Goal: Complete application form

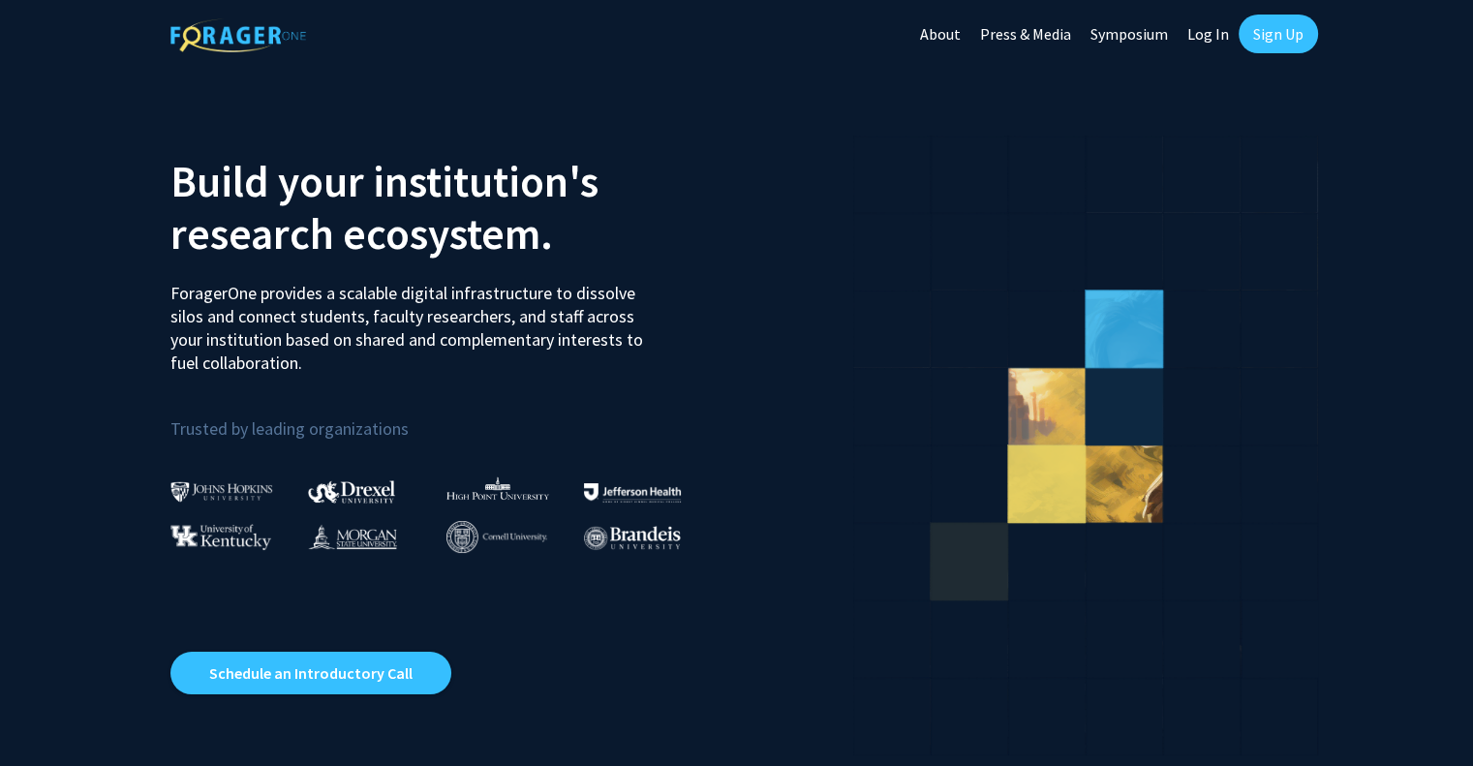
click at [1206, 34] on link "Log In" at bounding box center [1207, 34] width 61 height 68
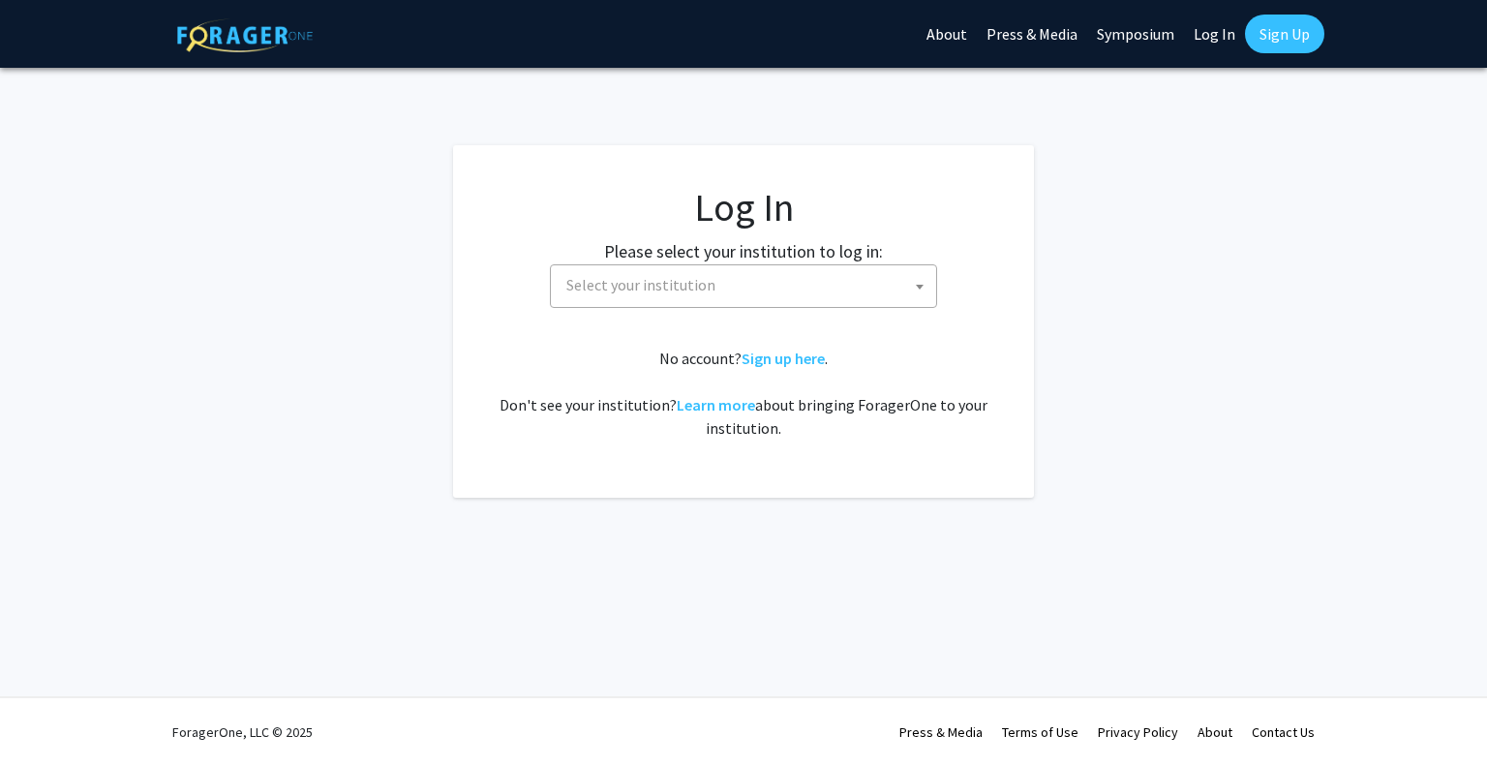
select select
click at [776, 299] on span "Select your institution" at bounding box center [748, 285] width 378 height 40
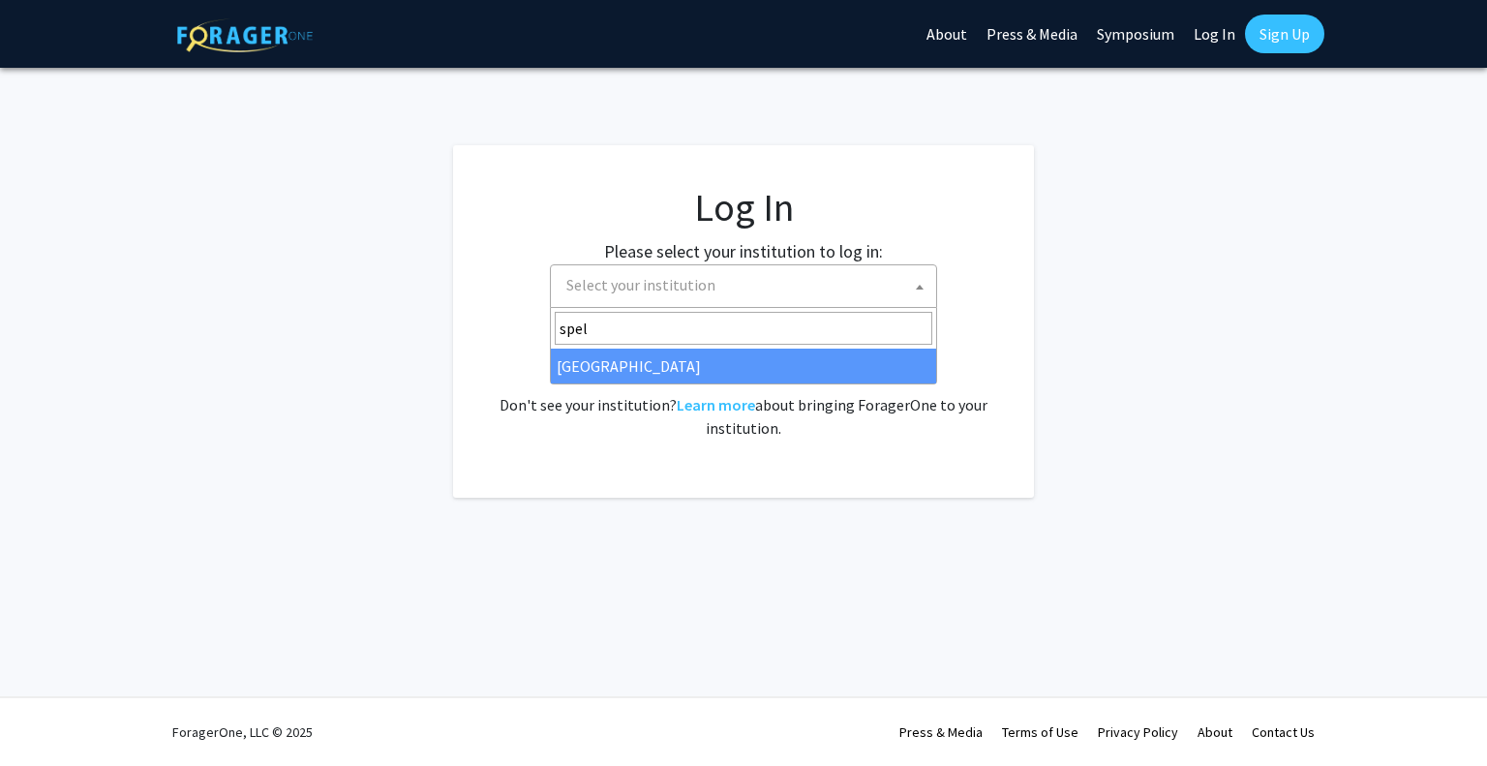
type input "spel"
select select "4"
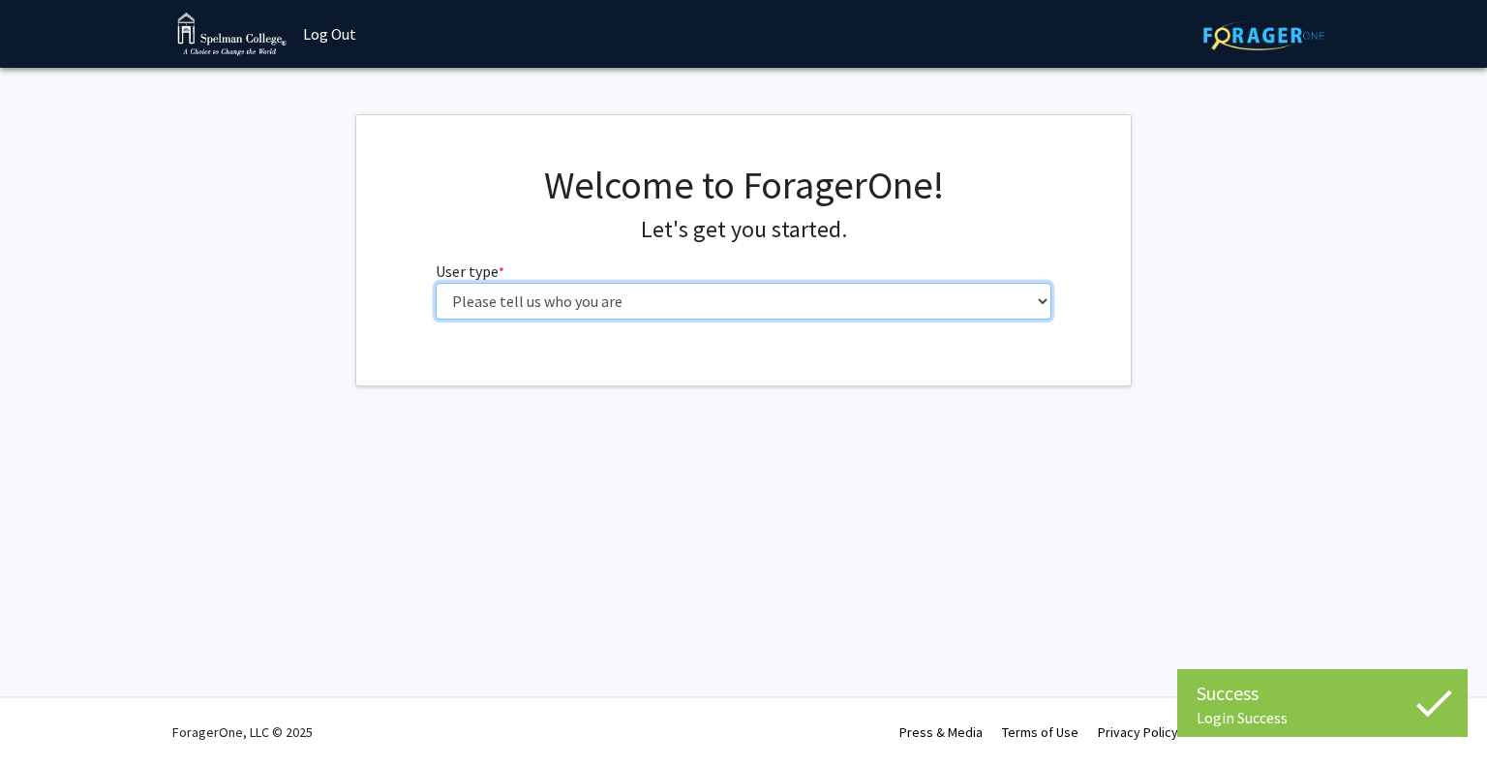
click at [727, 290] on select "Please tell us who you are Undergraduate Student Master's Student Doctoral Cand…" at bounding box center [744, 301] width 617 height 37
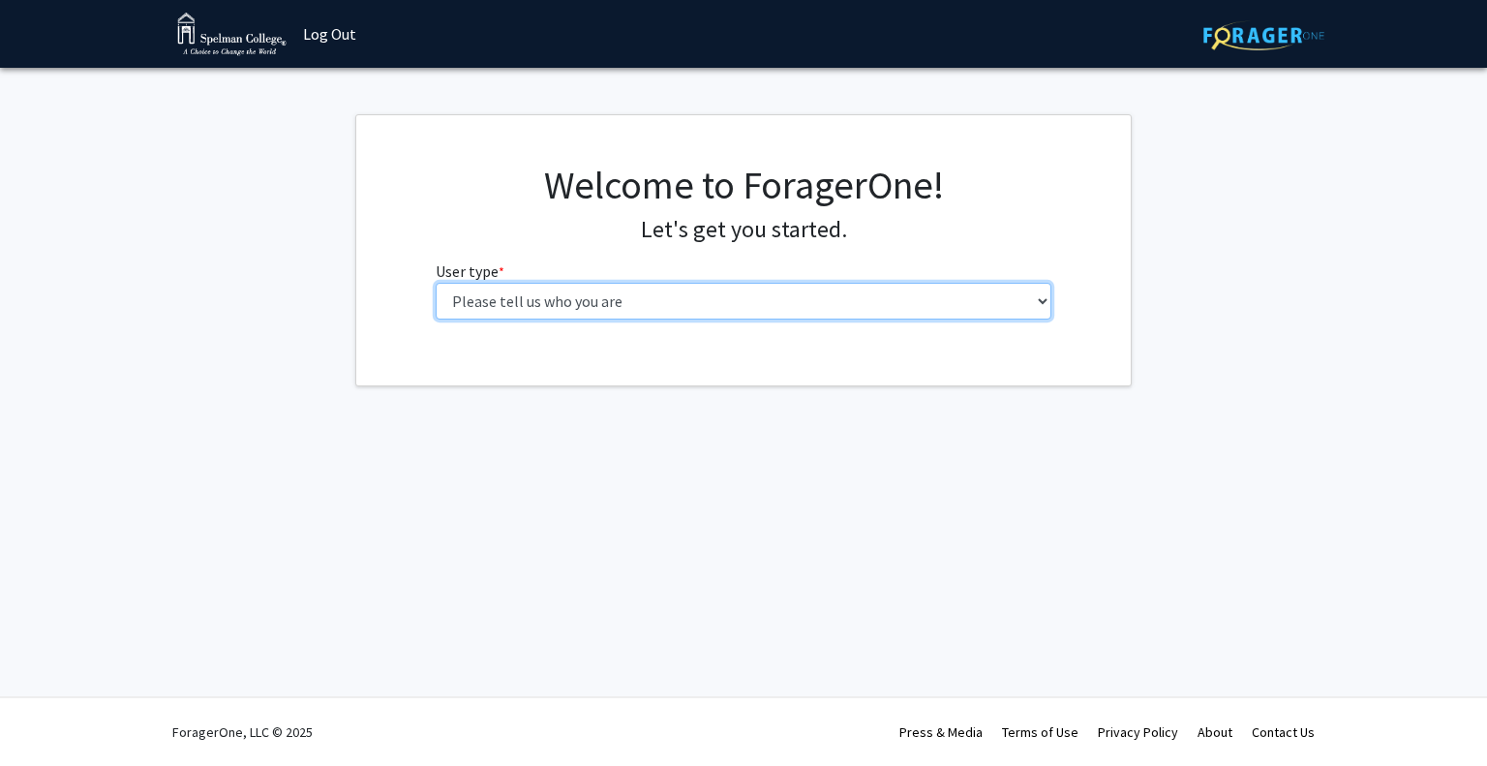
select select "1: undergrad"
click at [436, 283] on select "Please tell us who you are Undergraduate Student Master's Student Doctoral Cand…" at bounding box center [744, 301] width 617 height 37
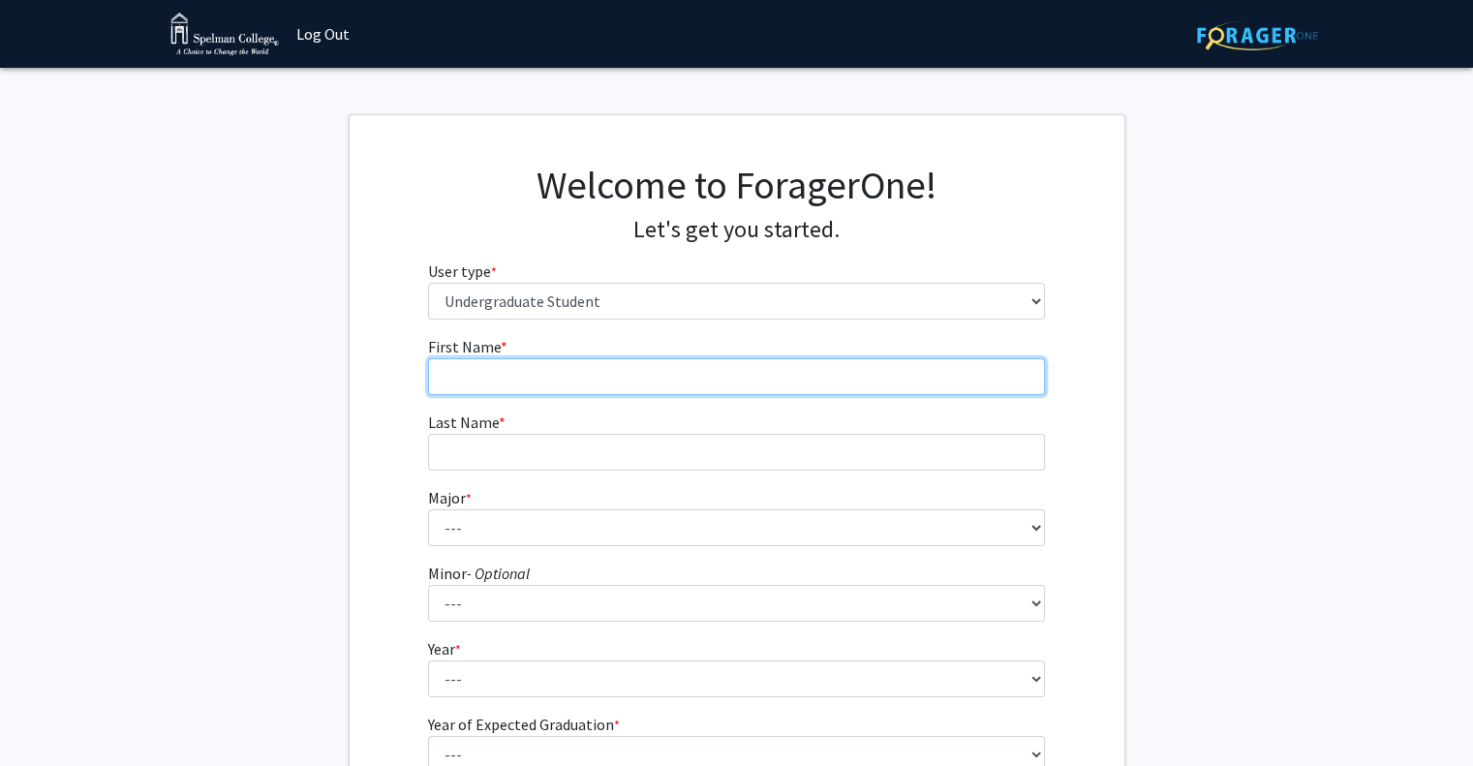
click at [617, 380] on input "First Name * required" at bounding box center [736, 376] width 617 height 37
type input "Amani"
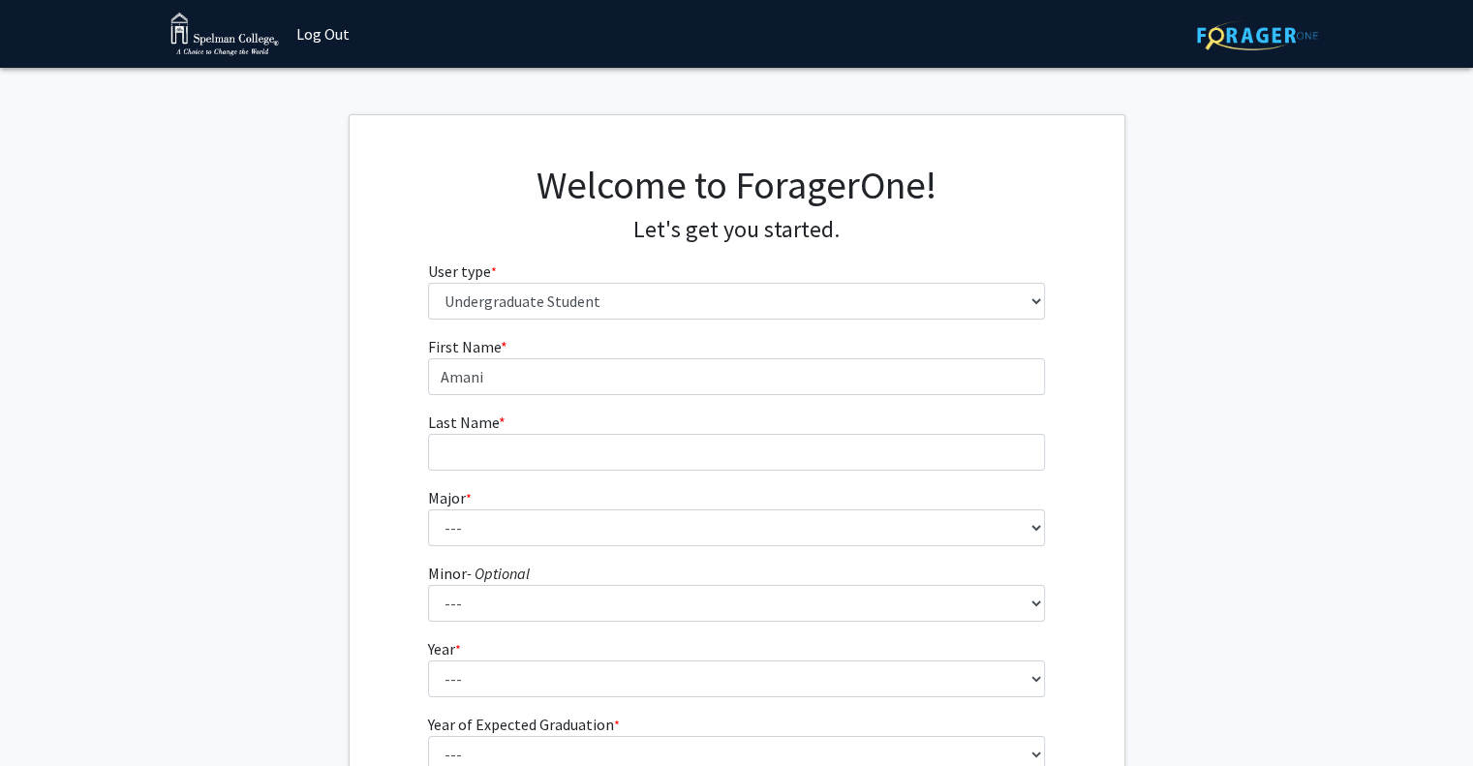
click at [630, 430] on fg-input "Last Name * required" at bounding box center [736, 441] width 617 height 60
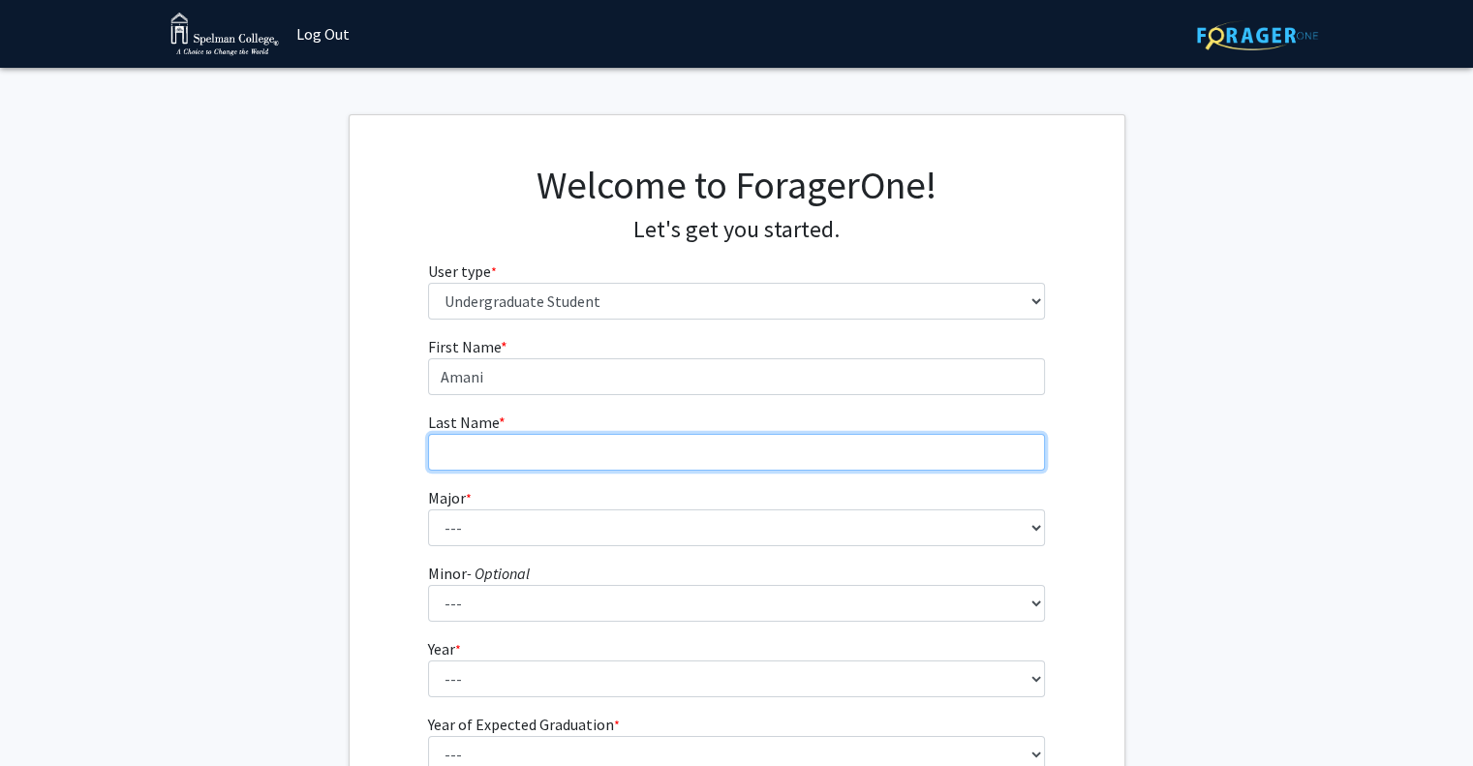
click at [659, 452] on input "Last Name * required" at bounding box center [736, 452] width 617 height 37
type input "Snellings"
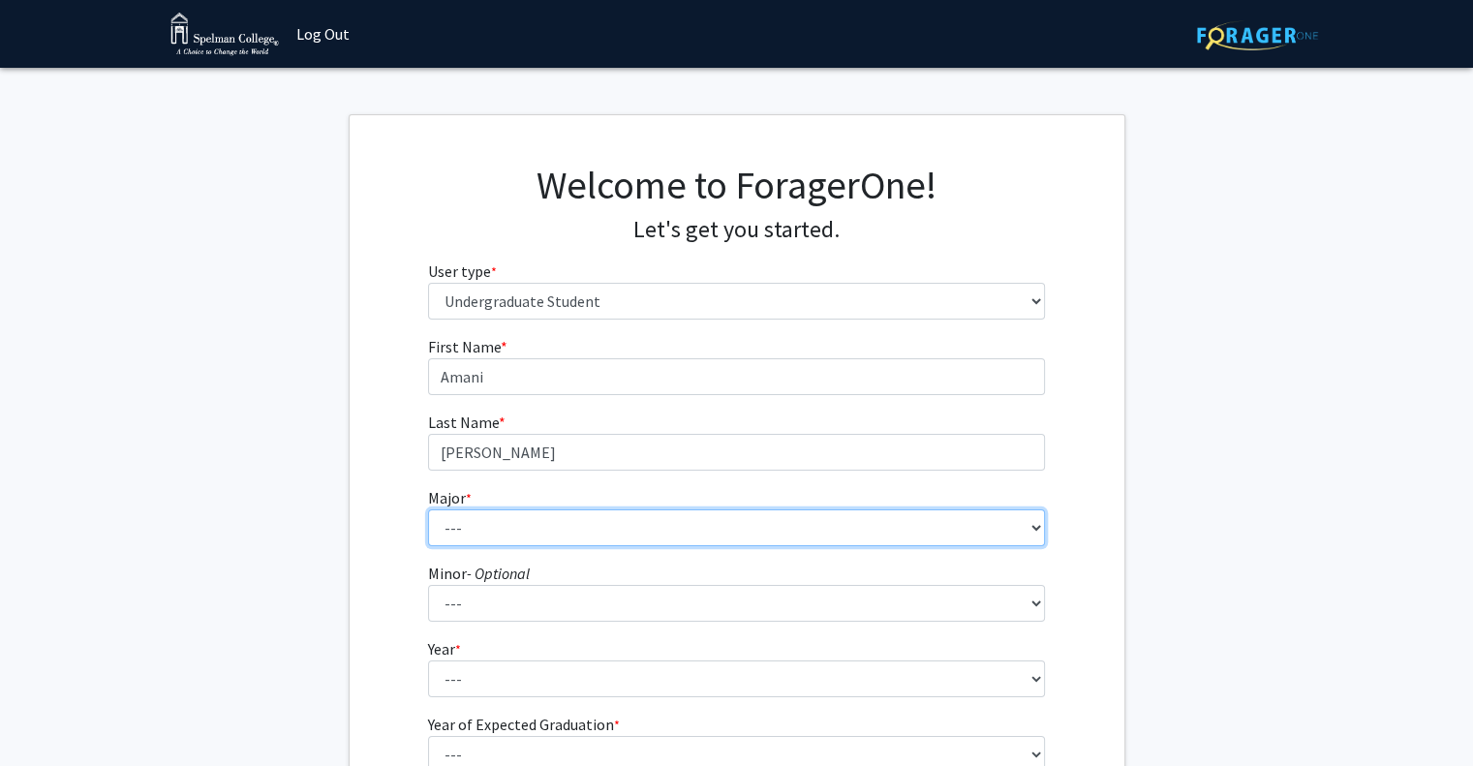
click at [604, 536] on select "--- Art Art History Biochemistry Biology Chemistry Comparative Women’s Studies …" at bounding box center [736, 527] width 617 height 37
select select "7: 253"
click at [428, 509] on select "--- Art Art History Biochemistry Biology Chemistry Comparative Women’s Studies …" at bounding box center [736, 527] width 617 height 37
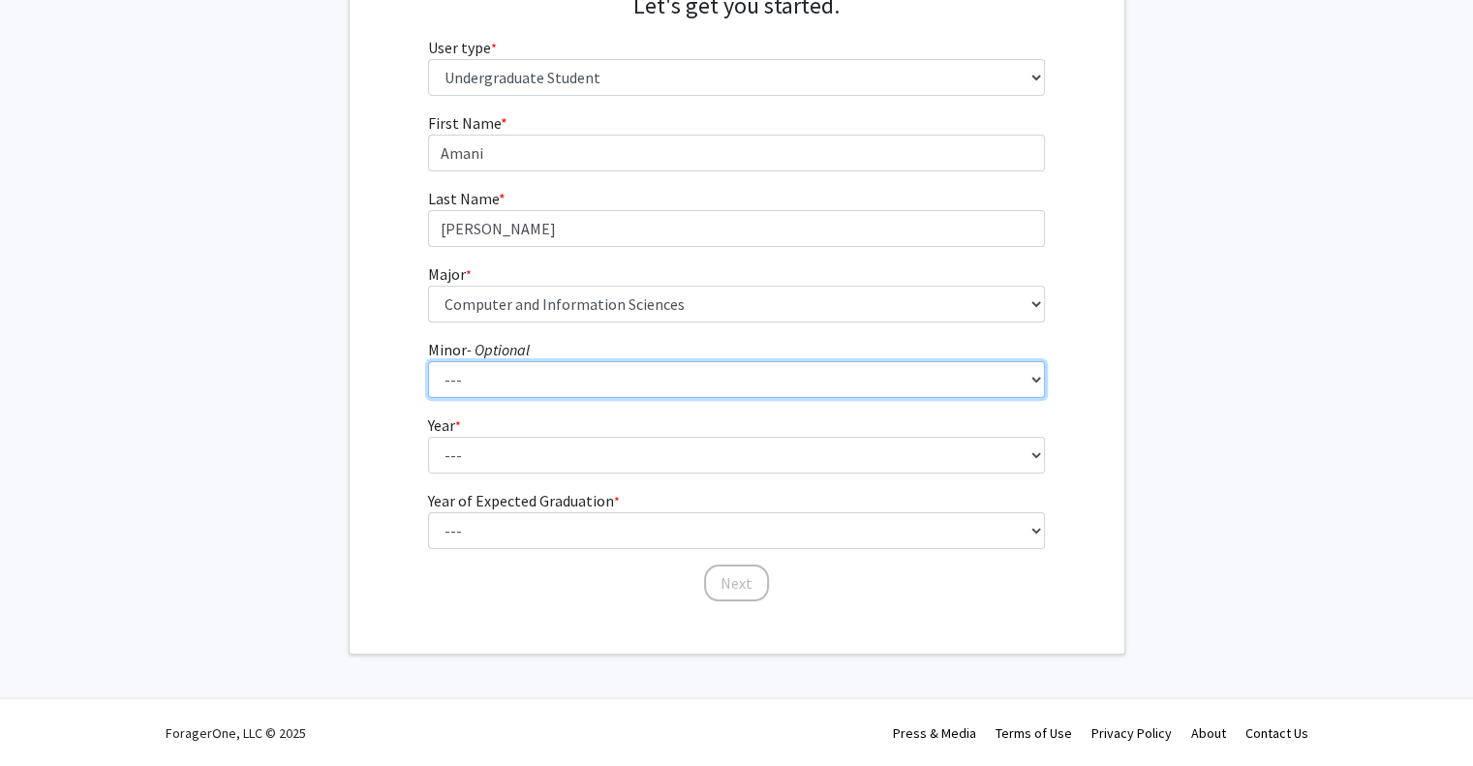
click at [503, 388] on select "--- African Diaspora Studies Anthropology Art History Asian Studies Biochemistr…" at bounding box center [736, 379] width 617 height 37
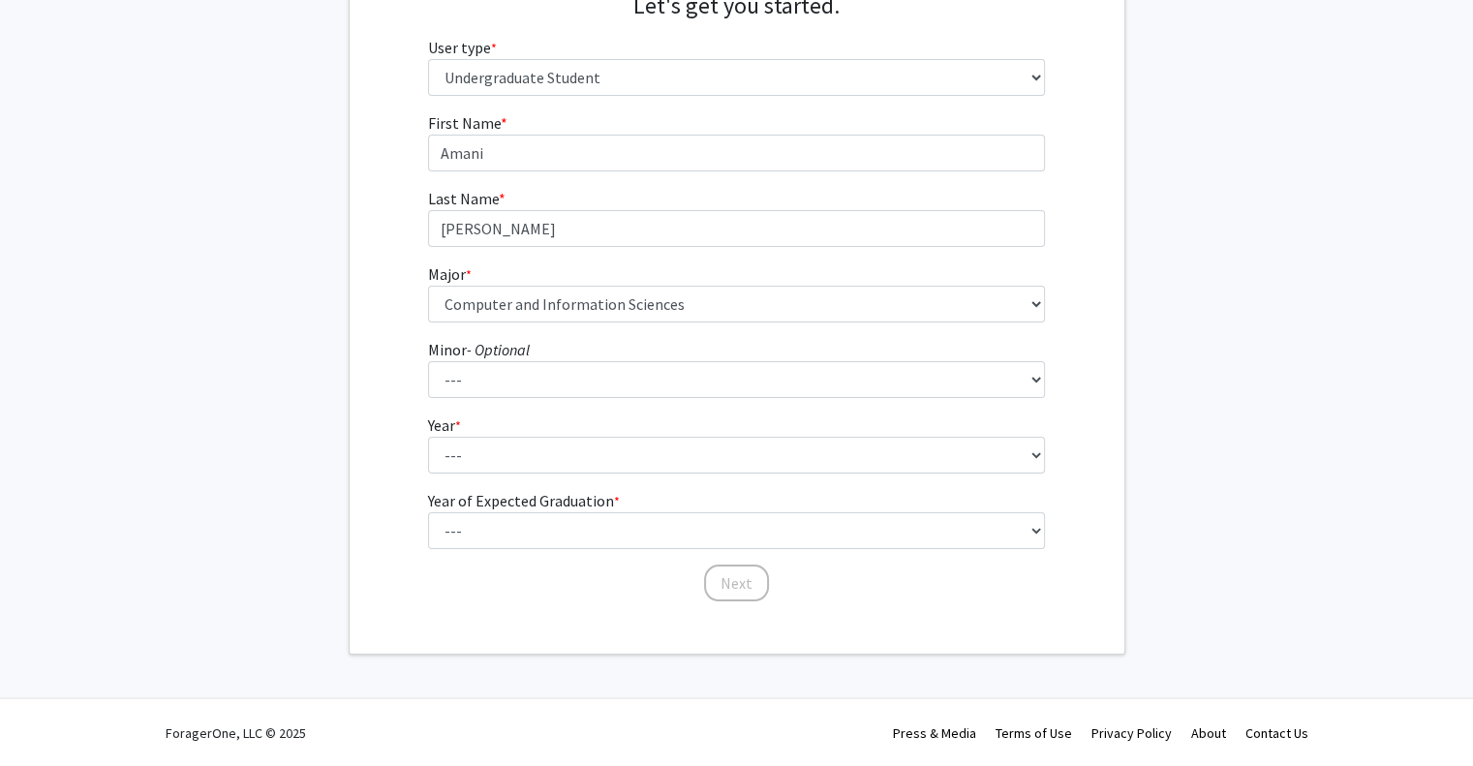
click at [558, 510] on label "Year of Expected Graduation * required" at bounding box center [524, 500] width 192 height 23
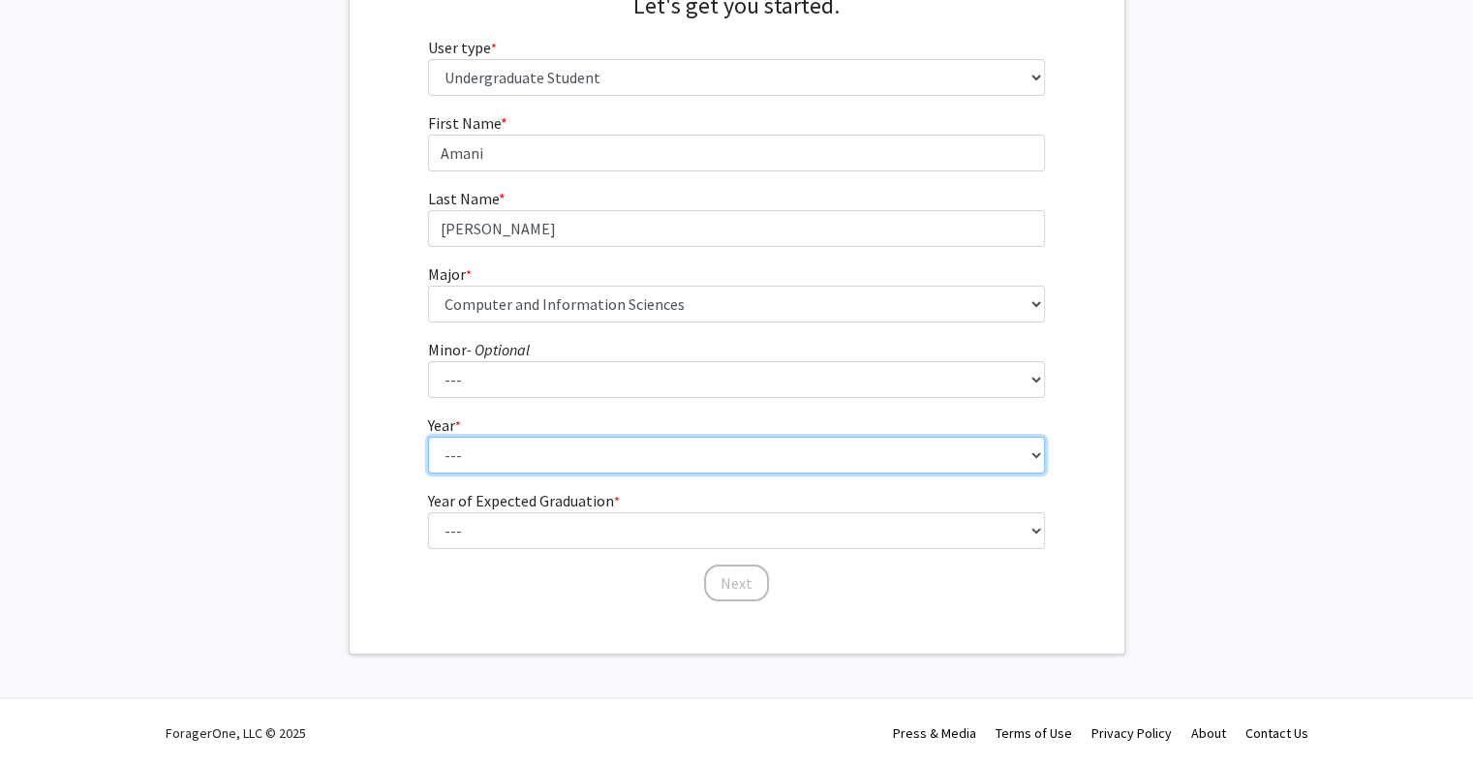
click at [558, 473] on select "--- First-year Sophomore Junior Senior Postbaccalaureate Certificate" at bounding box center [736, 455] width 617 height 37
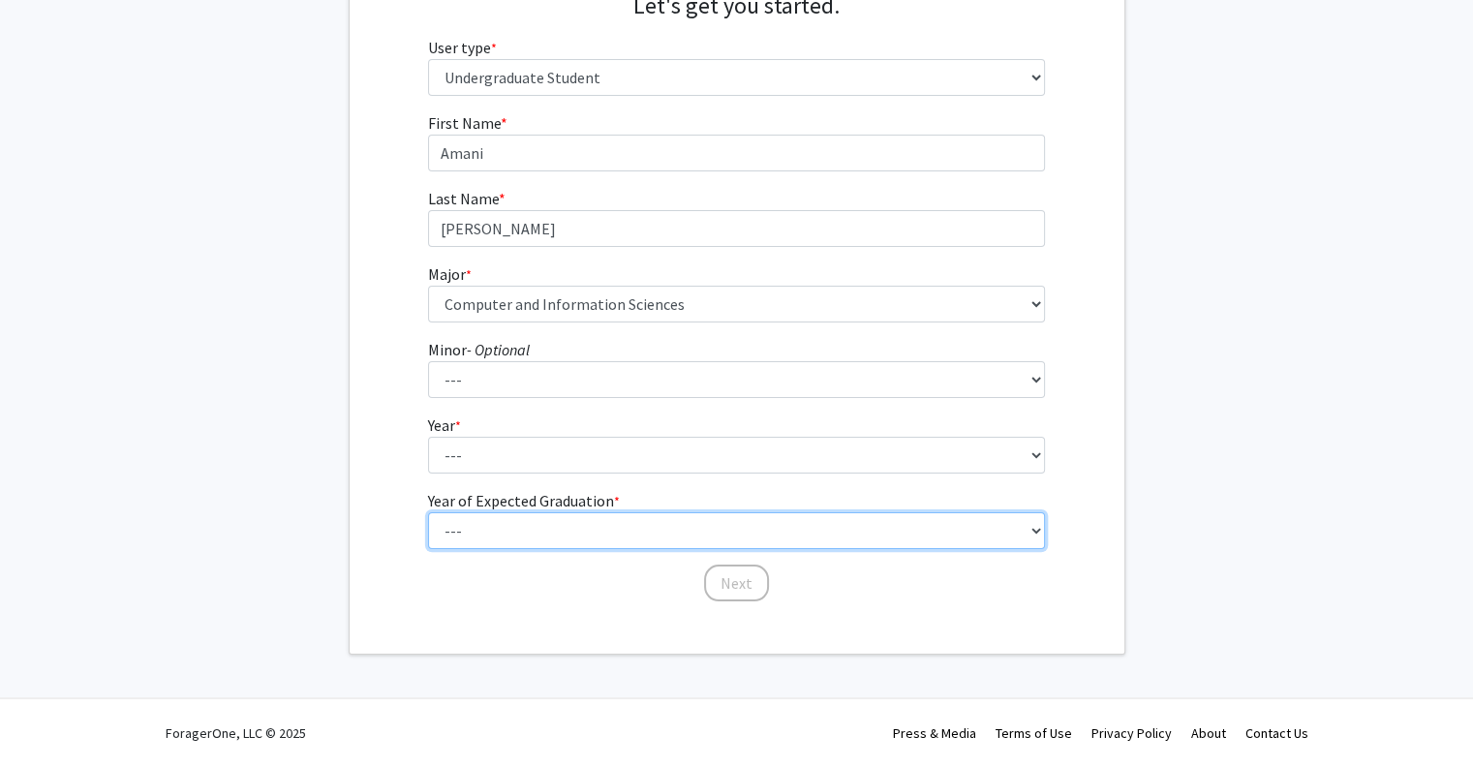
click at [565, 524] on fg-select "Year of Expected Graduation * required --- 2025 2026 2027 2028 2029 2030 2031 2…" at bounding box center [736, 519] width 617 height 60
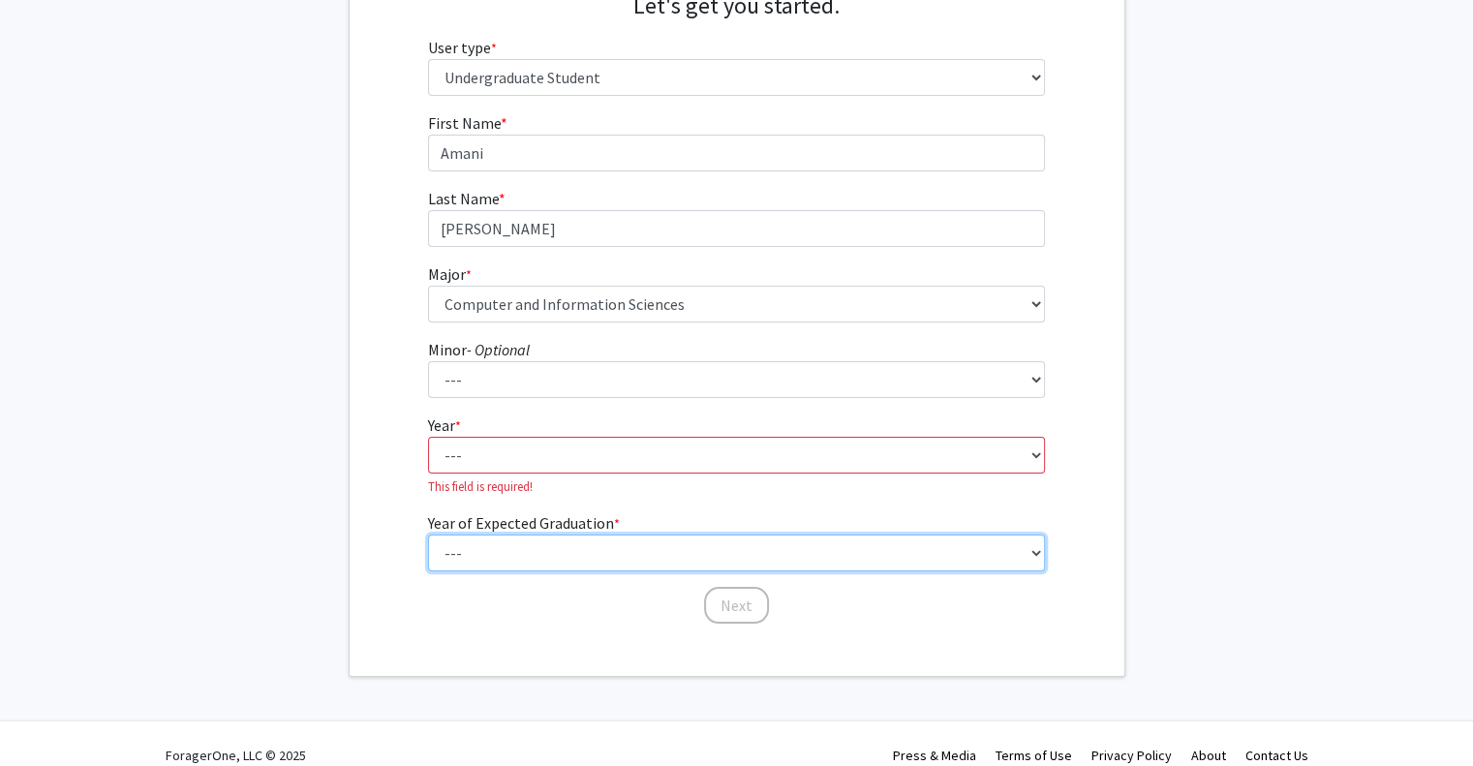
select select "5: 2029"
click at [428, 534] on select "--- 2025 2026 2027 2028 2029 2030 2031 2032 2033 2034" at bounding box center [736, 552] width 617 height 37
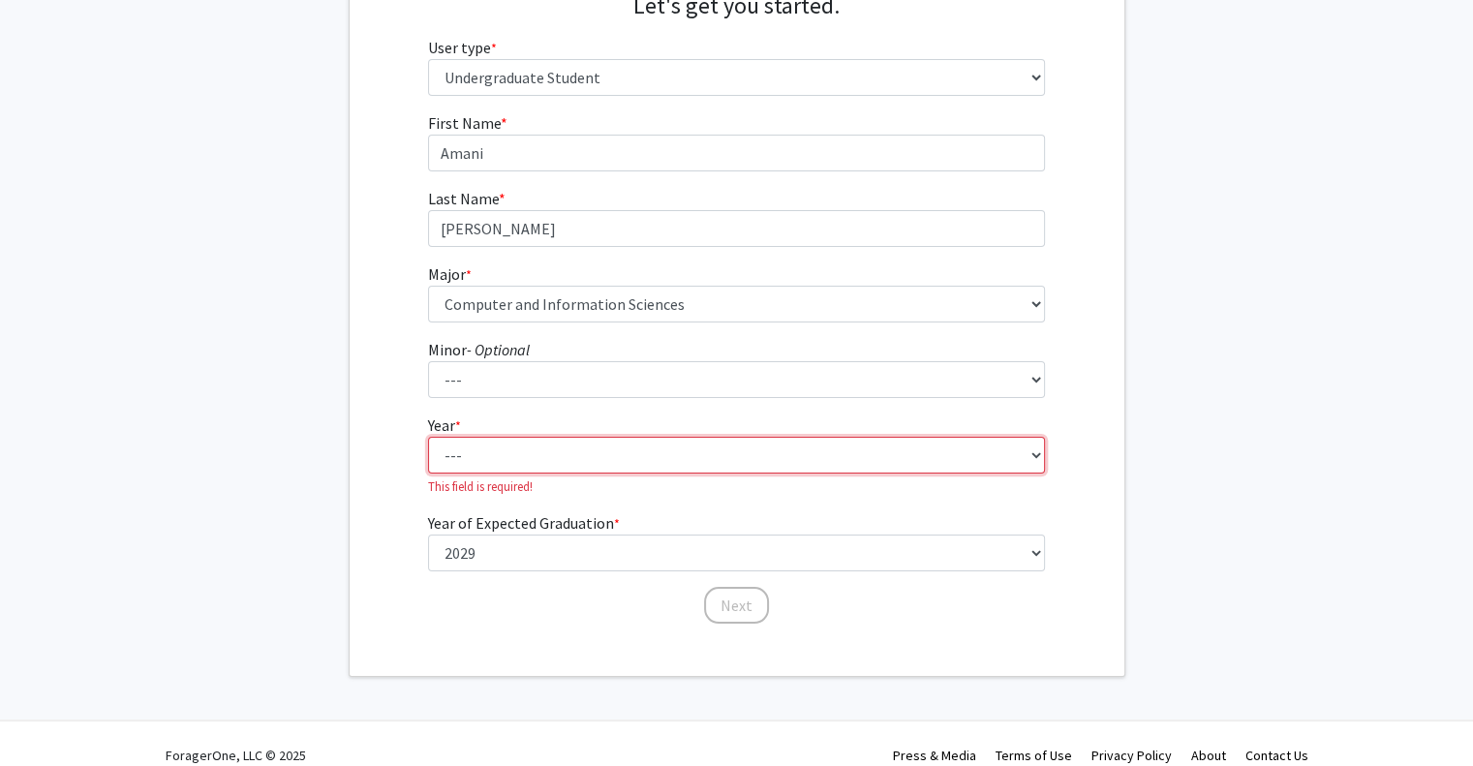
click at [670, 446] on select "--- First-year Sophomore Junior Senior Postbaccalaureate Certificate" at bounding box center [736, 455] width 617 height 37
select select "1: first-year"
click at [428, 437] on select "--- First-year Sophomore Junior Senior Postbaccalaureate Certificate" at bounding box center [736, 455] width 617 height 37
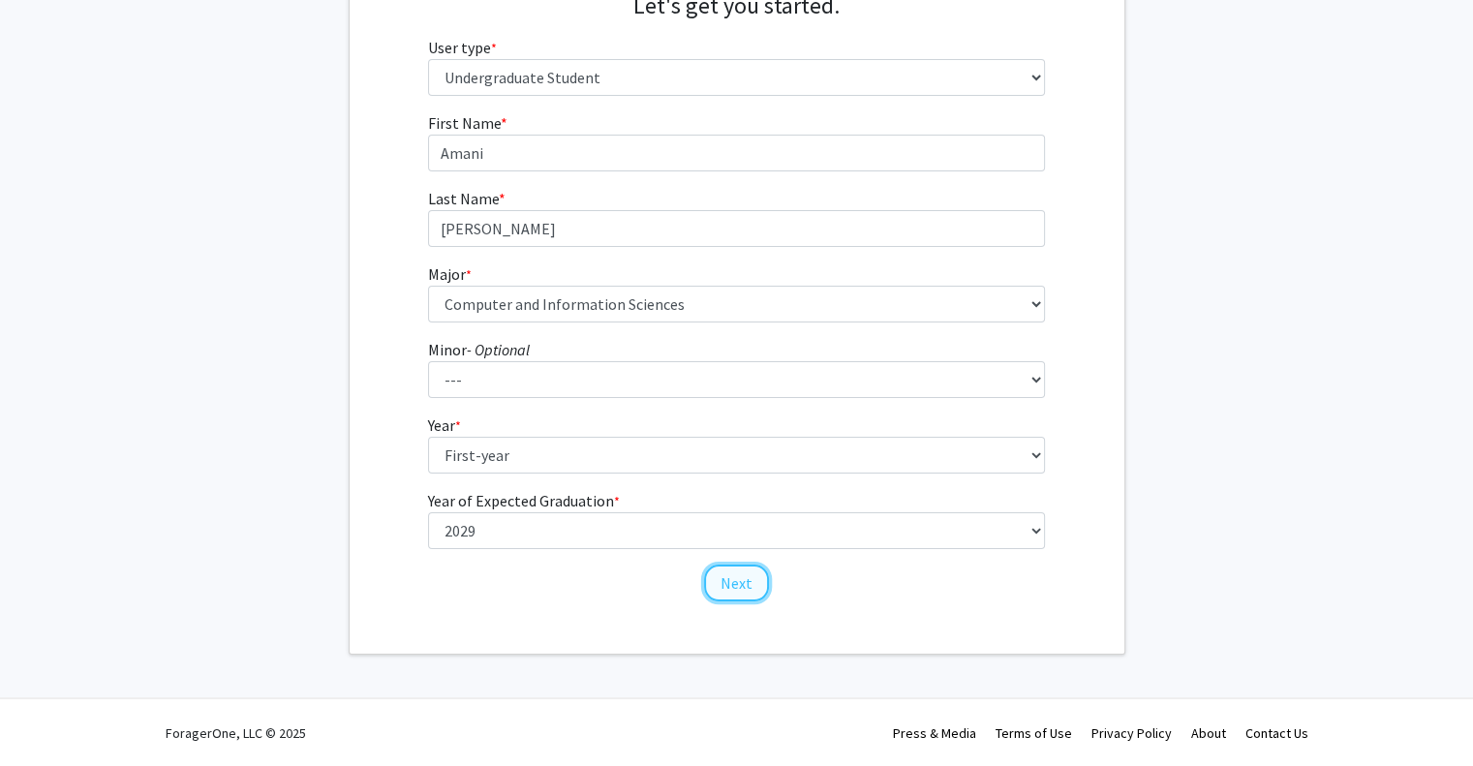
click at [747, 588] on button "Next" at bounding box center [736, 582] width 65 height 37
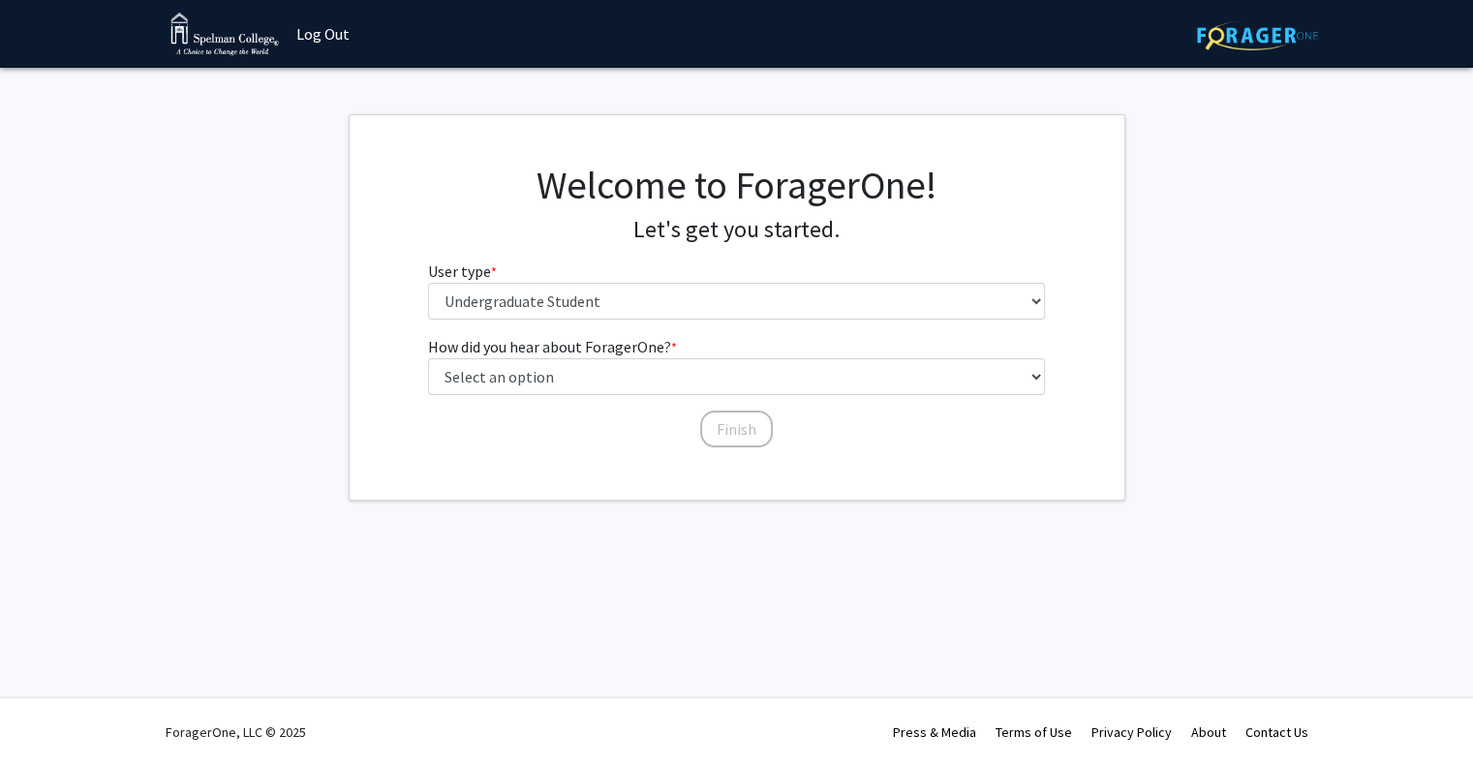
scroll to position [0, 0]
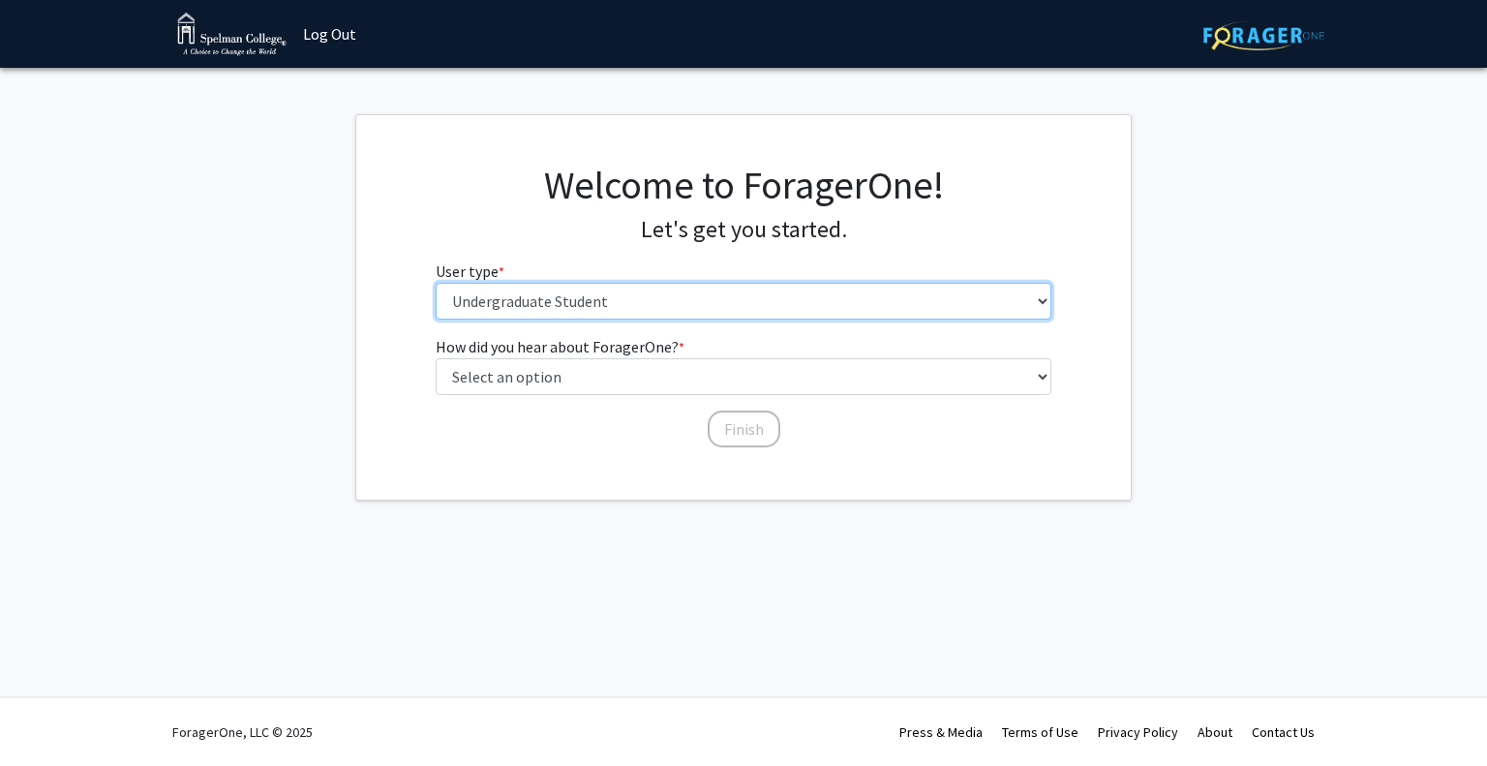
click at [562, 299] on select "Please tell us who you are Undergraduate Student Master's Student Doctoral Cand…" at bounding box center [744, 301] width 617 height 37
click at [436, 283] on select "Please tell us who you are Undergraduate Student Master's Student Doctoral Cand…" at bounding box center [744, 301] width 617 height 37
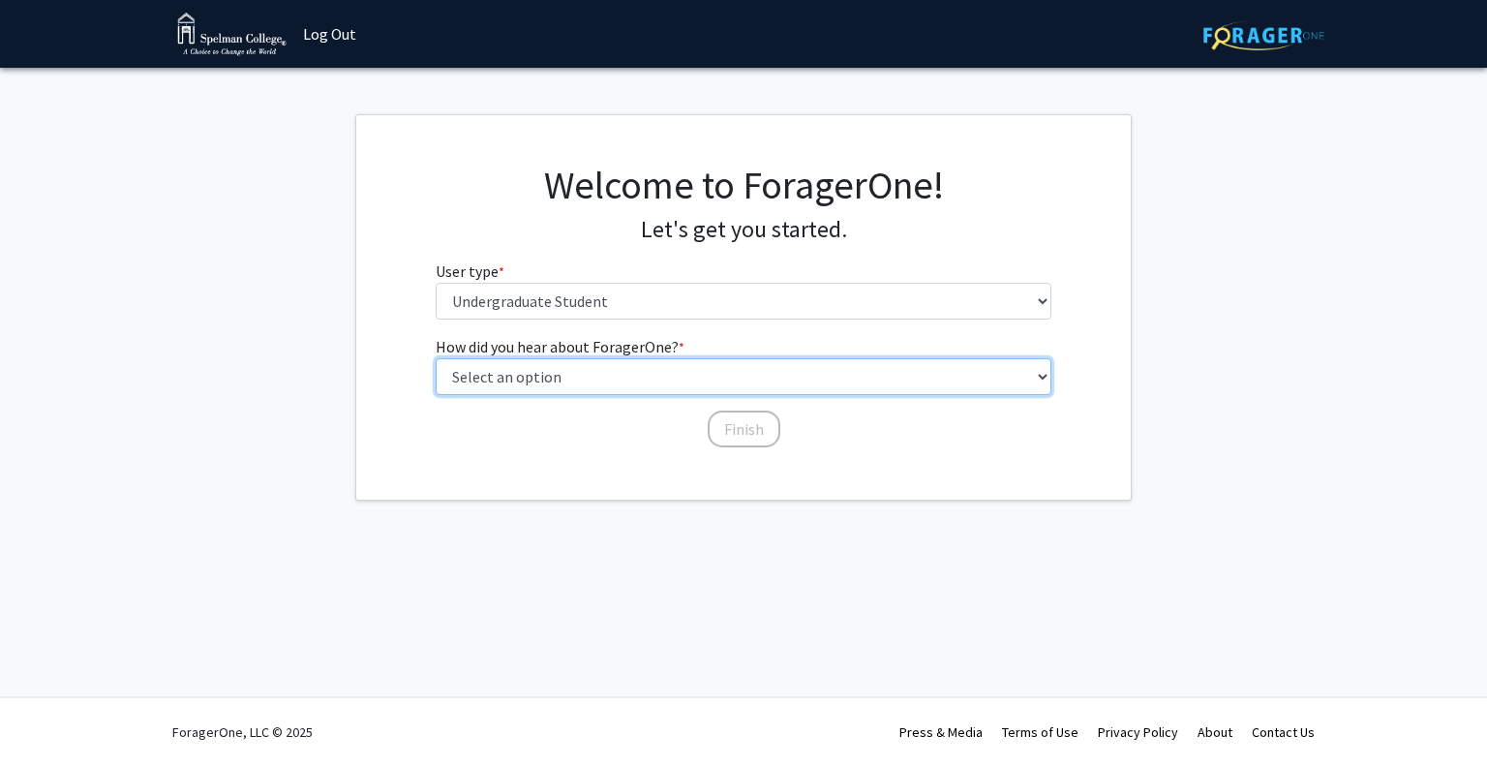
click at [530, 368] on select "Select an option Peer/student recommendation Faculty/staff recommendation Unive…" at bounding box center [744, 376] width 617 height 37
select select "2: faculty_recommendation"
click at [436, 358] on select "Select an option Peer/student recommendation Faculty/staff recommendation Unive…" at bounding box center [744, 376] width 617 height 37
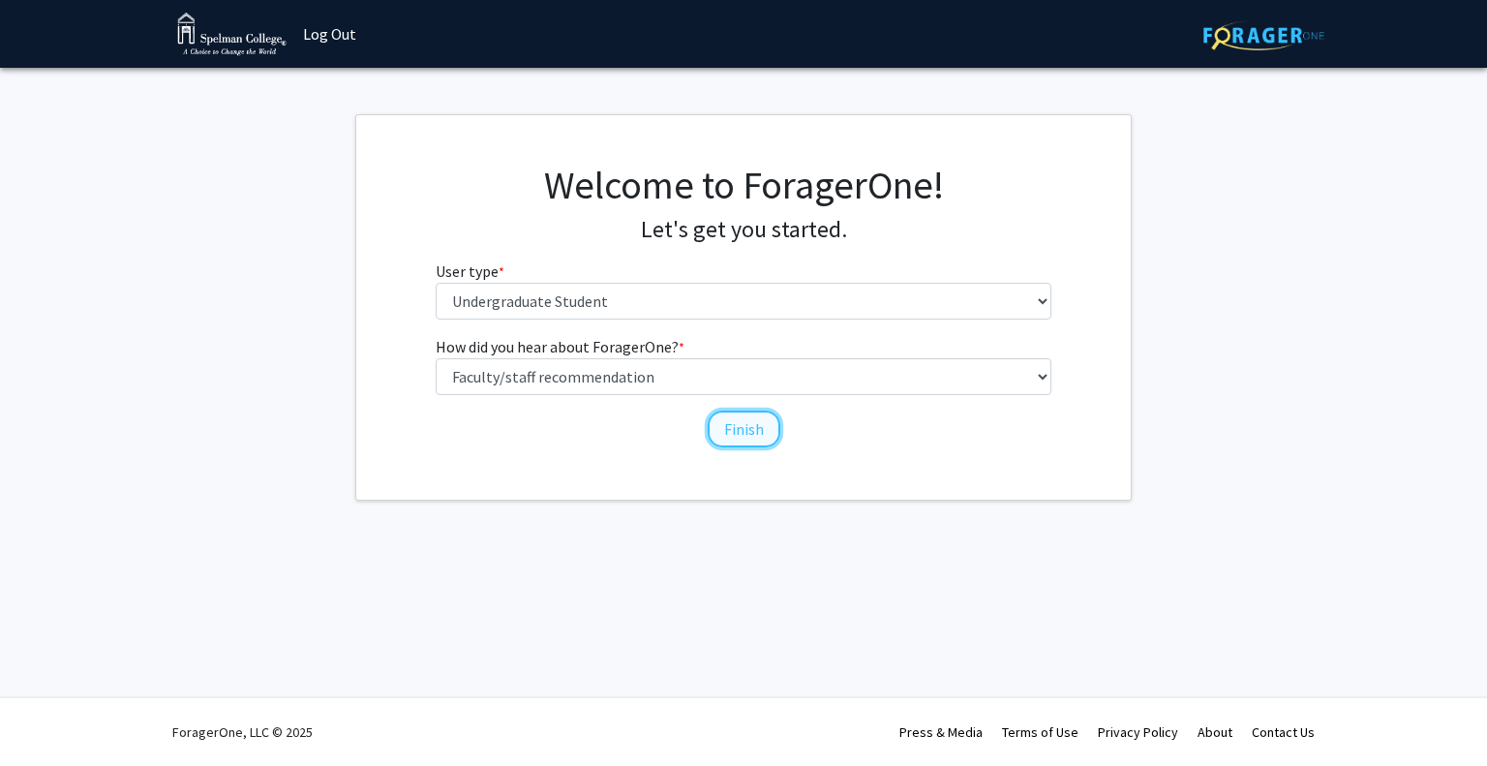
click at [745, 421] on button "Finish" at bounding box center [744, 429] width 73 height 37
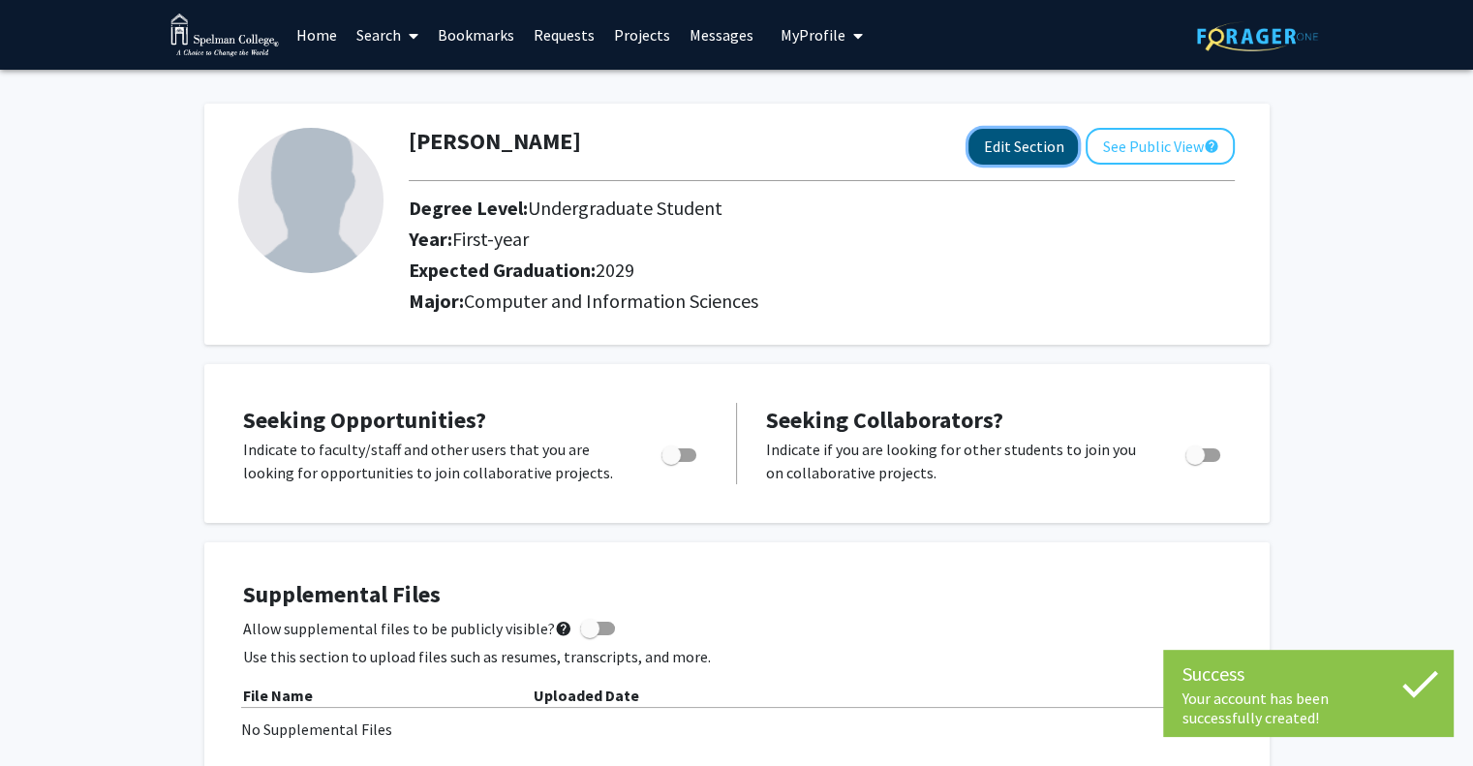
click at [1012, 146] on button "Edit Section" at bounding box center [1022, 147] width 109 height 36
select select "first-year"
select select "2029"
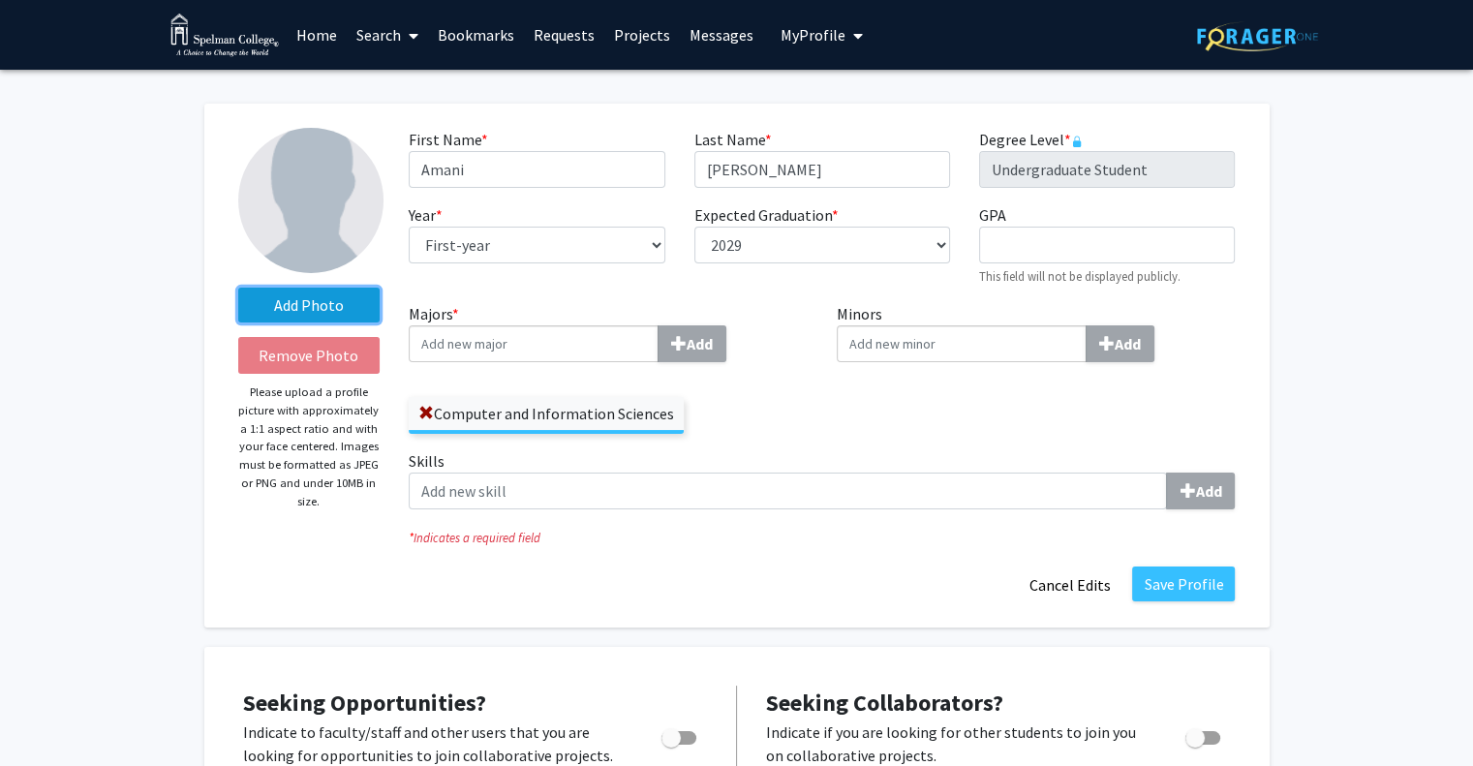
click at [321, 313] on label "Add Photo" at bounding box center [309, 305] width 142 height 35
click at [0, 0] on input "Add Photo" at bounding box center [0, 0] width 0 height 0
click at [319, 307] on label "Add Photo" at bounding box center [309, 305] width 142 height 35
click at [0, 0] on input "Add Photo" at bounding box center [0, 0] width 0 height 0
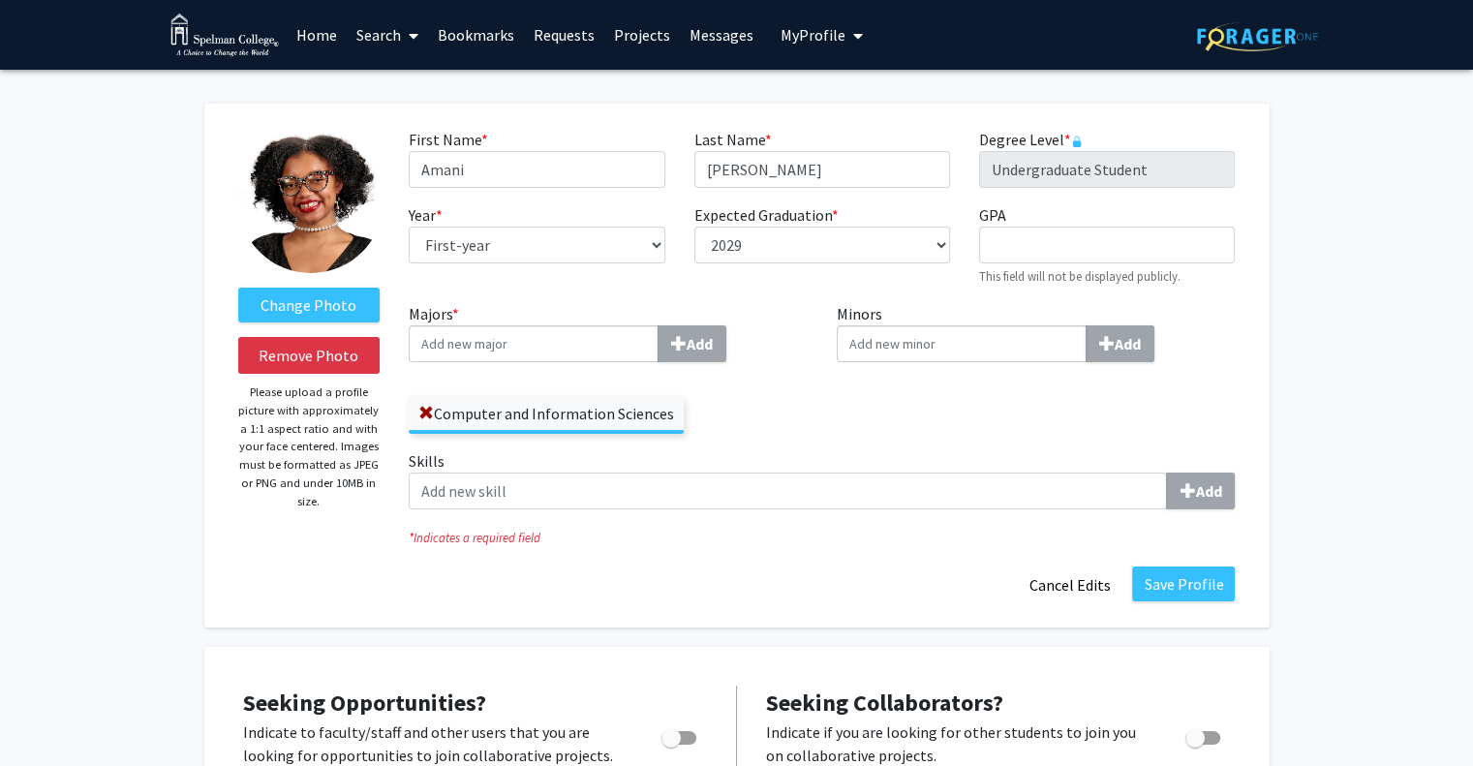
click at [533, 345] on input "Majors * Add" at bounding box center [534, 343] width 250 height 37
click at [745, 385] on div "Computer and Information Sciences" at bounding box center [608, 406] width 399 height 56
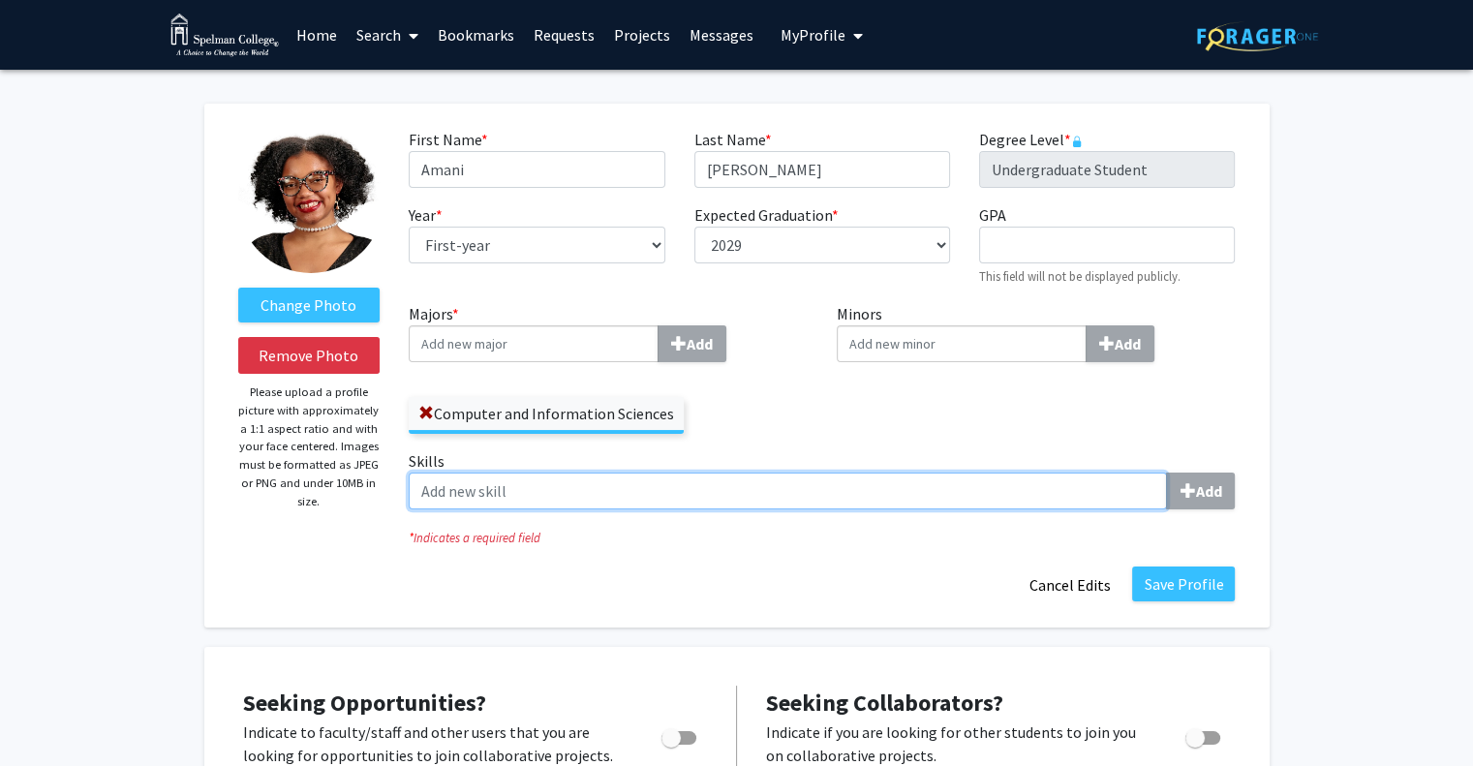
click at [735, 486] on input "Skills Add" at bounding box center [788, 490] width 758 height 37
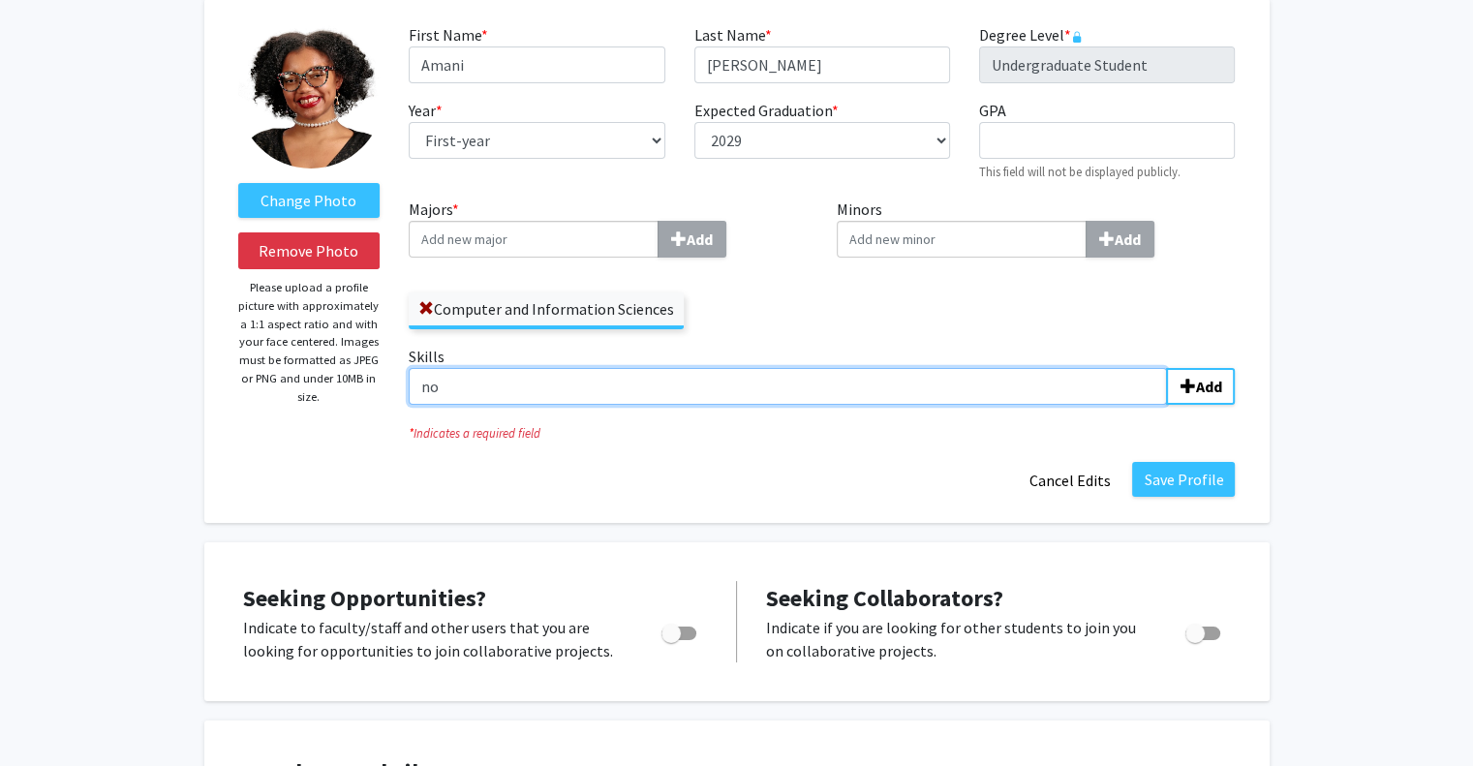
type input "n"
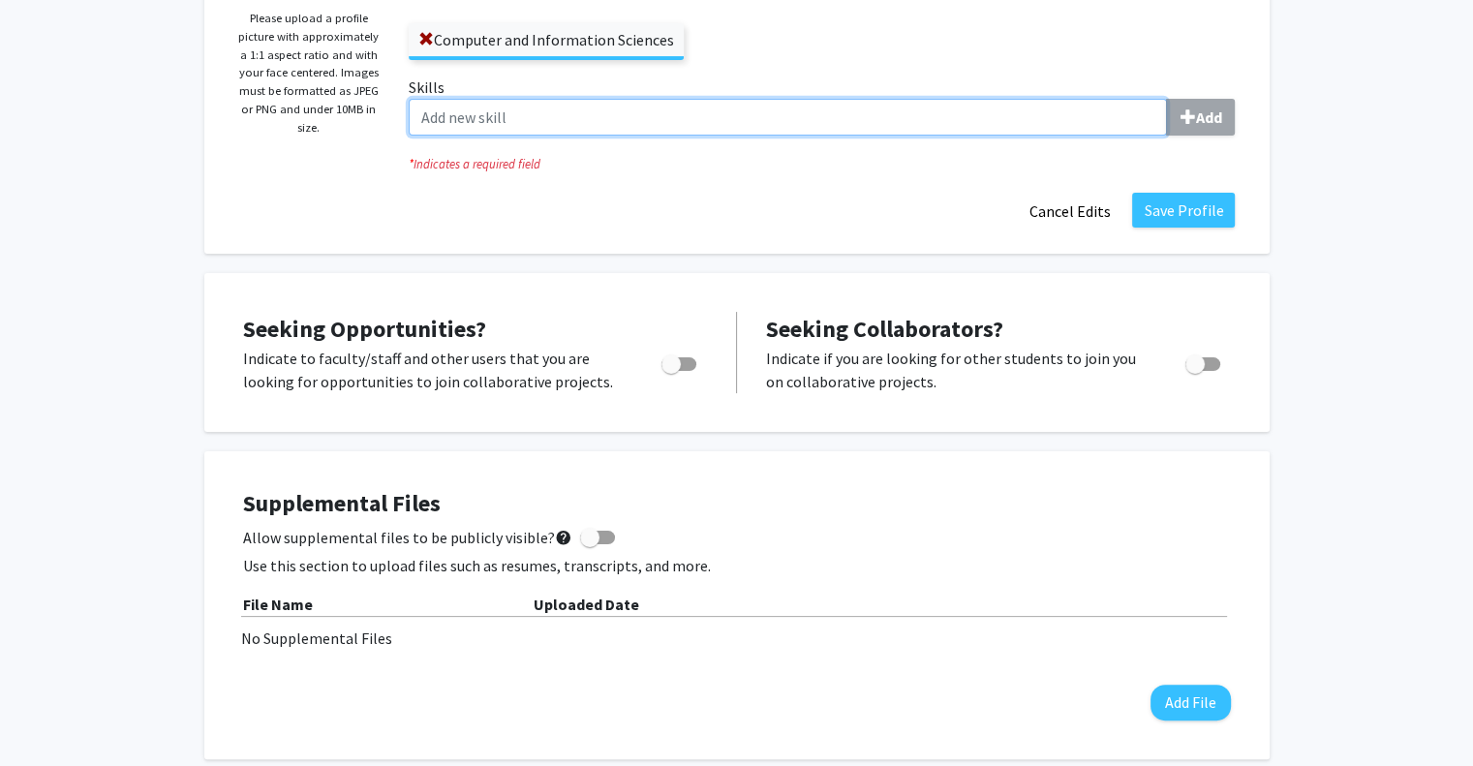
scroll to position [375, 0]
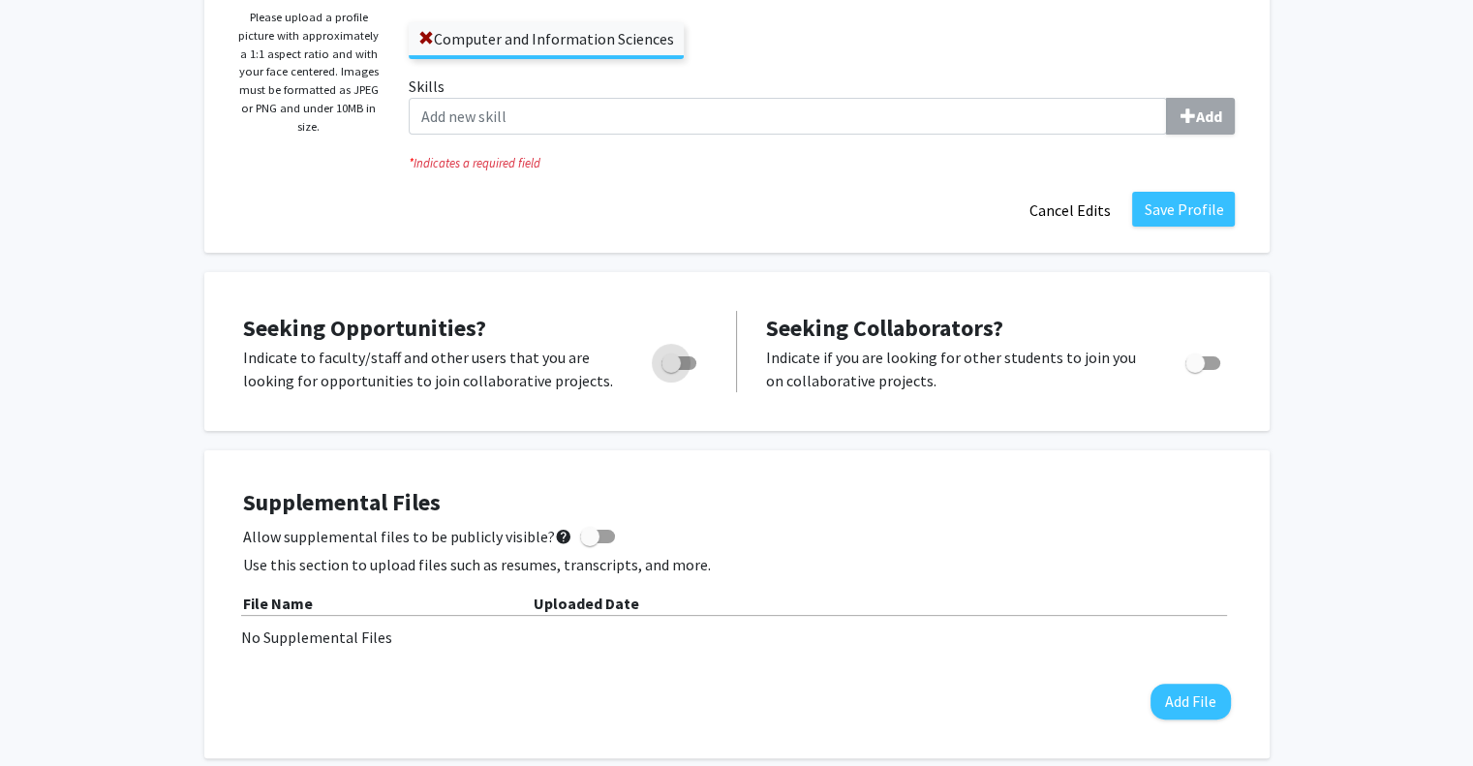
click at [674, 359] on span "Toggle" at bounding box center [670, 362] width 19 height 19
click at [671, 370] on input "Are you actively seeking opportunities?" at bounding box center [670, 370] width 1 height 1
checkbox input "true"
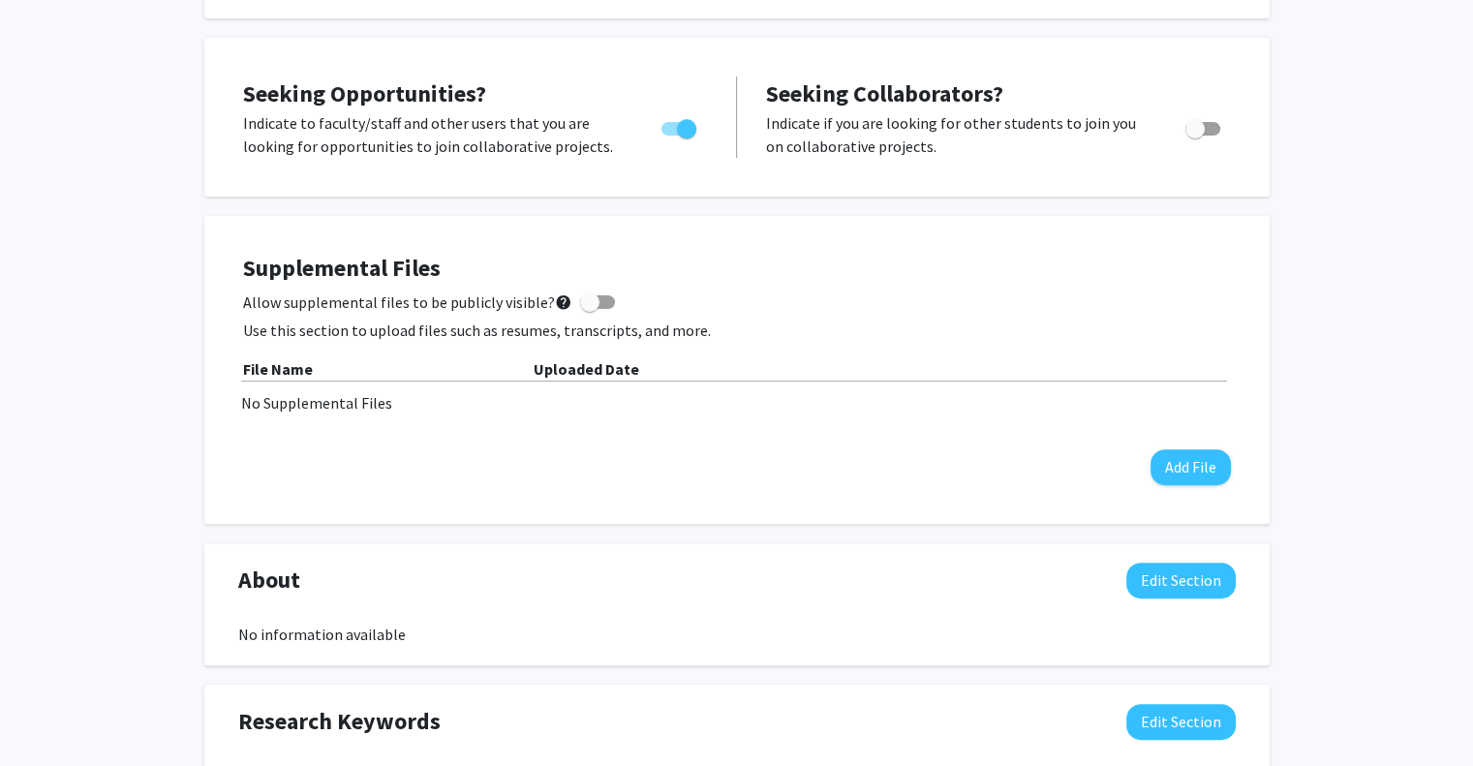
scroll to position [268, 0]
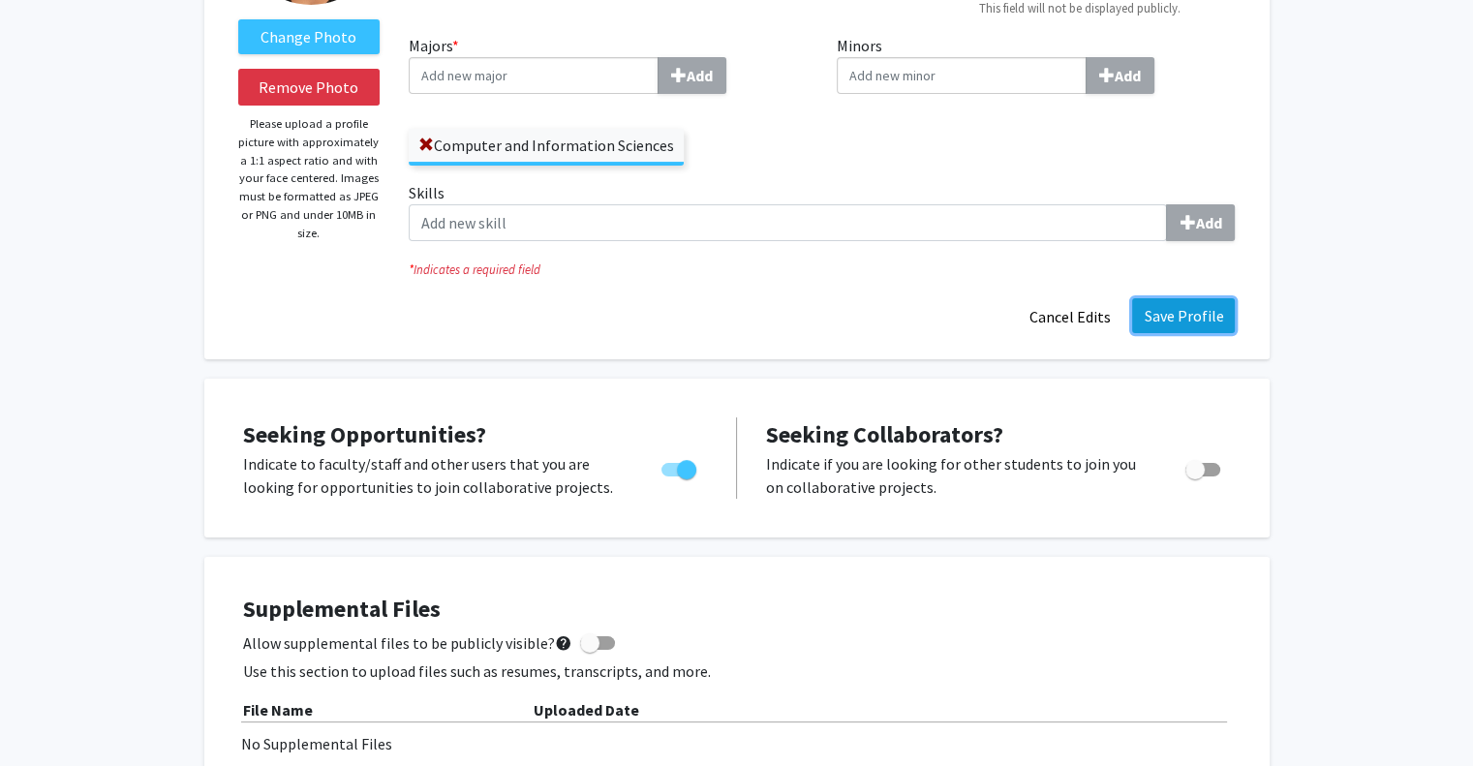
click at [1175, 312] on button "Save Profile" at bounding box center [1183, 315] width 103 height 35
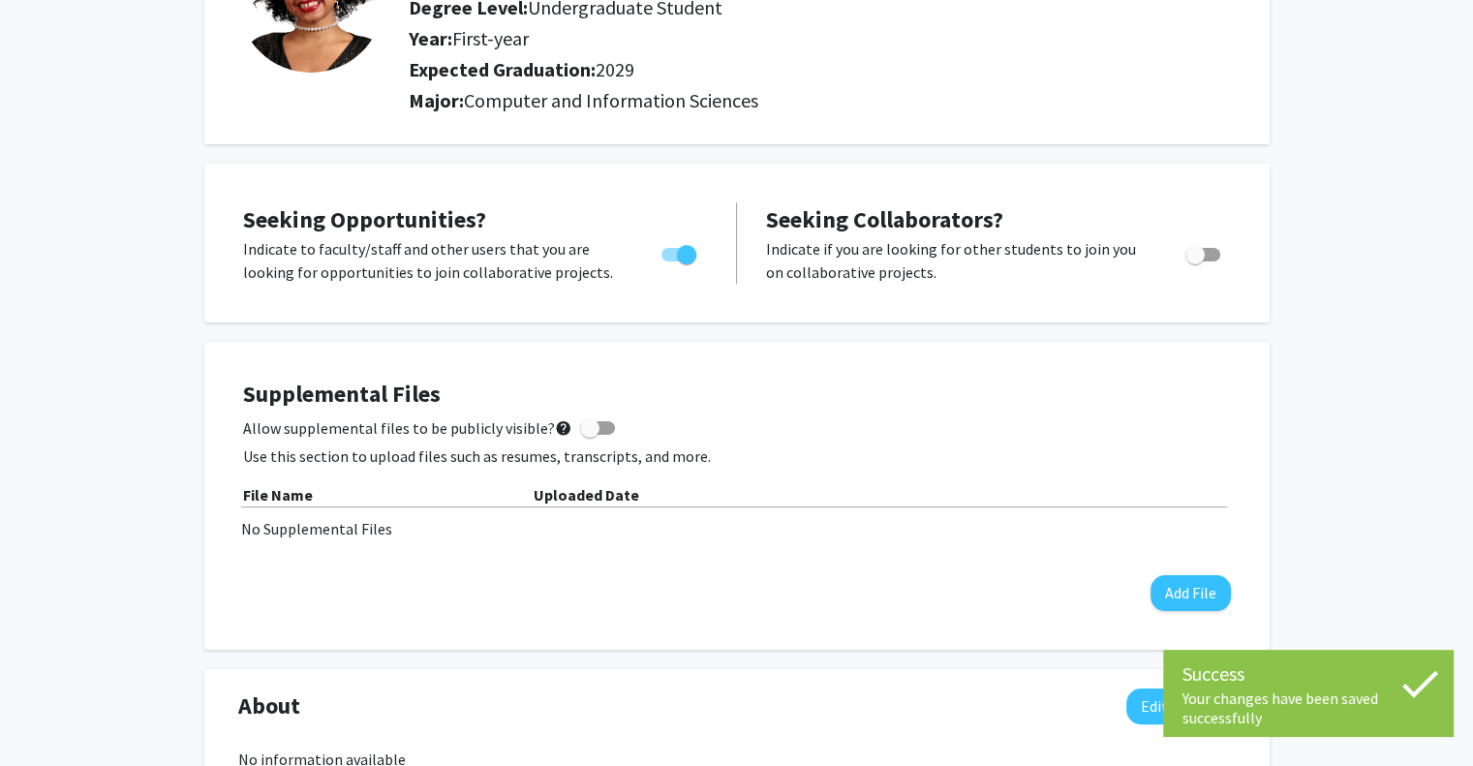
scroll to position [0, 0]
